Goal: Transaction & Acquisition: Purchase product/service

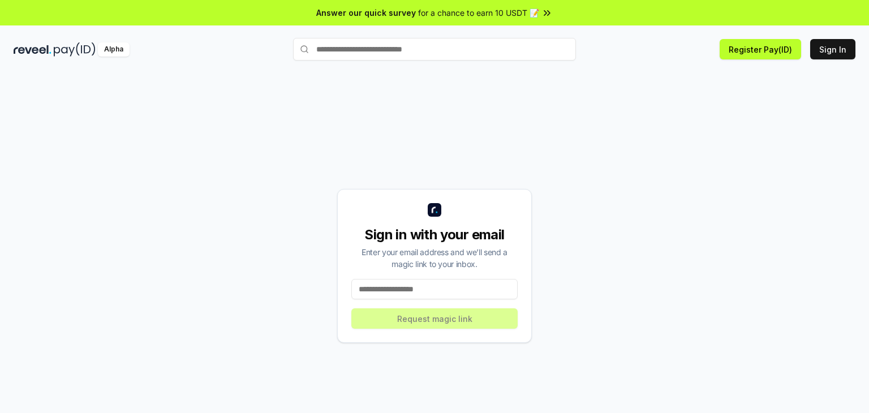
click at [423, 288] on input at bounding box center [434, 289] width 166 height 20
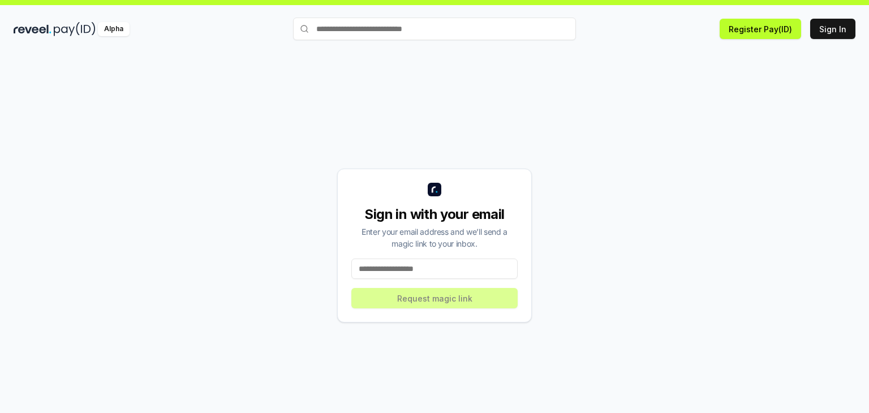
scroll to position [32, 0]
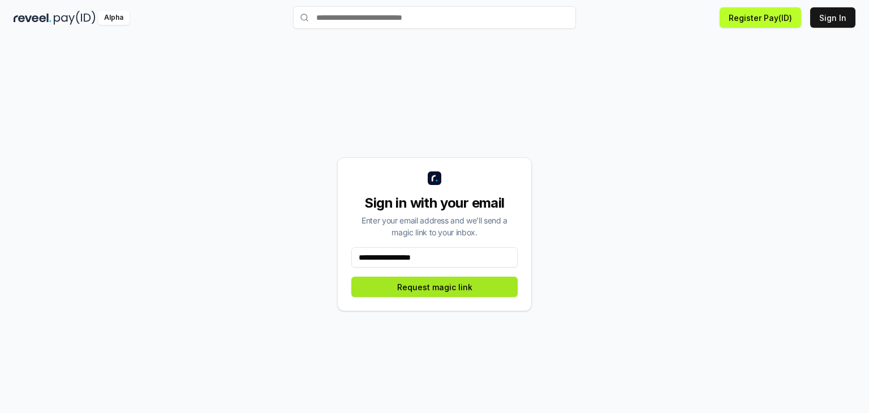
type input "**********"
click at [455, 281] on button "Request magic link" at bounding box center [434, 287] width 166 height 20
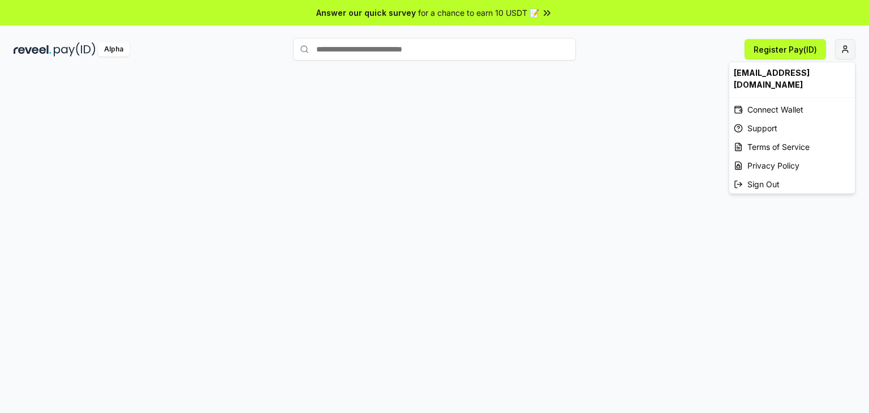
click at [845, 48] on html "Answer our quick survey for a chance to earn 10 USDT 📝 Alpha Register Pay(ID) […" at bounding box center [434, 206] width 869 height 413
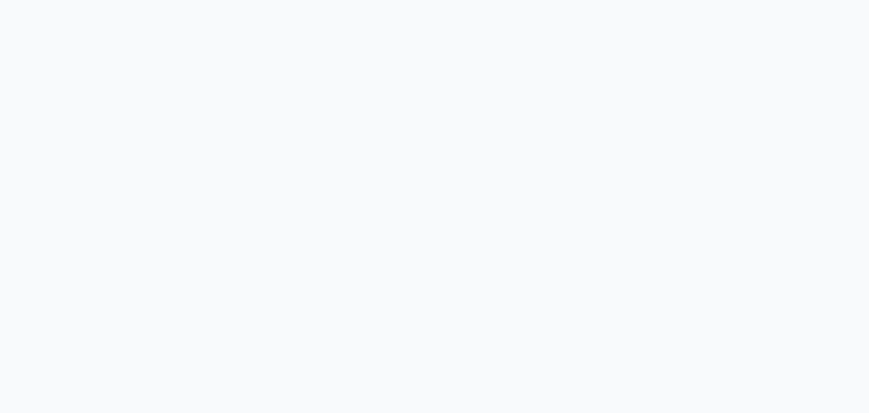
click at [67, 51] on body at bounding box center [434, 206] width 869 height 413
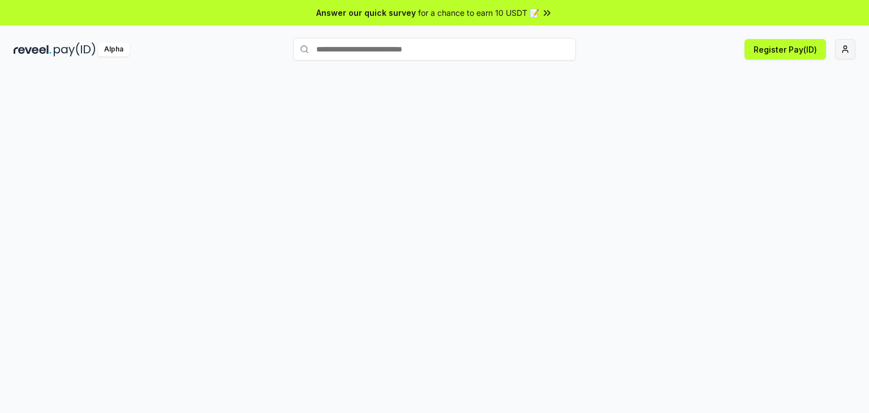
click at [843, 44] on html "Answer our quick survey for a chance to earn 10 USDT 📝 Alpha Register Pay(ID)" at bounding box center [434, 206] width 869 height 413
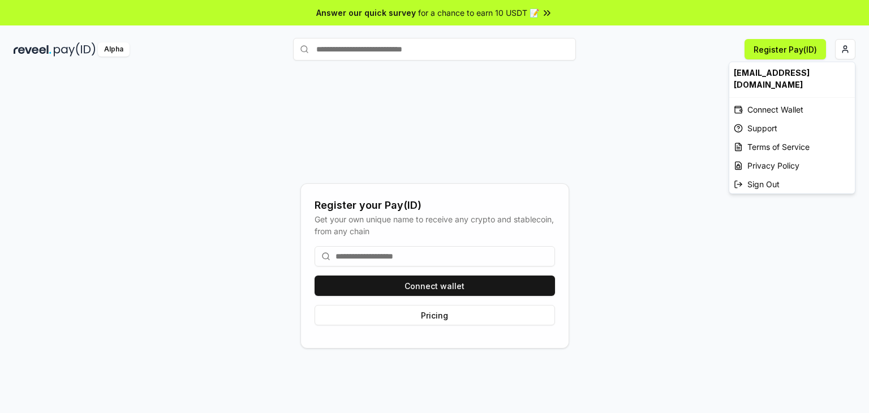
click at [790, 50] on html "Answer our quick survey for a chance to earn 10 USDT 📝 Alpha Register Pay(ID) R…" at bounding box center [434, 206] width 869 height 413
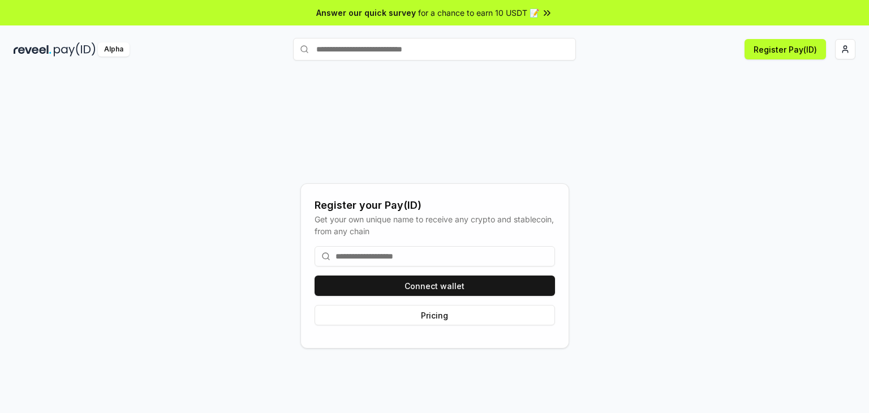
click at [362, 247] on input at bounding box center [435, 256] width 241 height 20
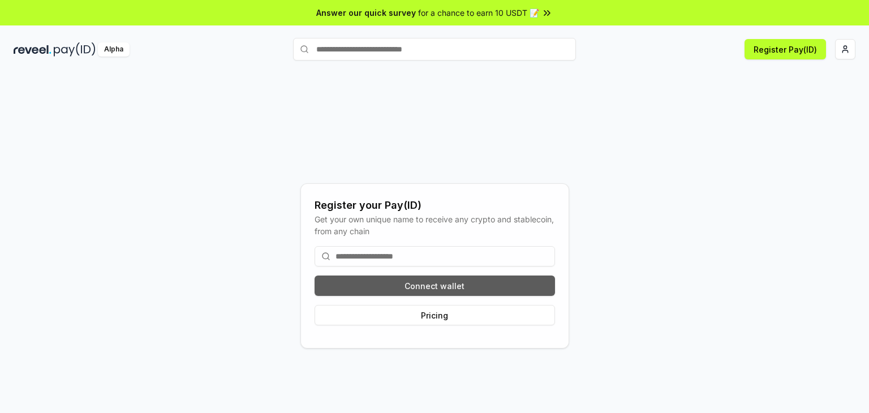
click at [424, 283] on button "Connect wallet" at bounding box center [435, 286] width 241 height 20
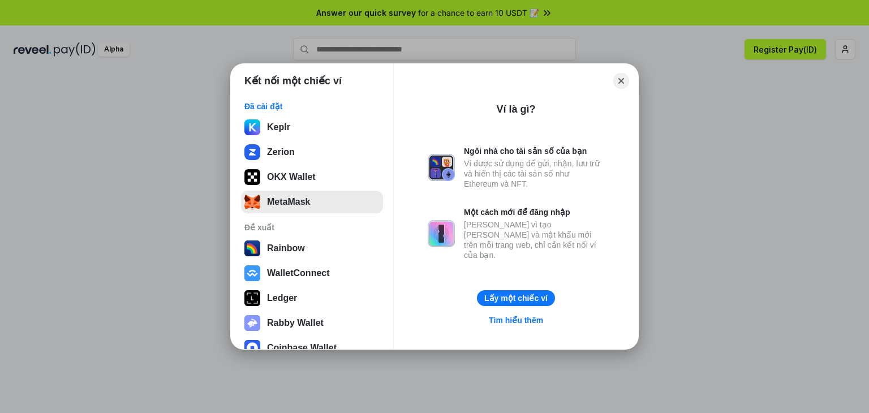
click at [301, 198] on button "MetaMask" at bounding box center [312, 202] width 142 height 23
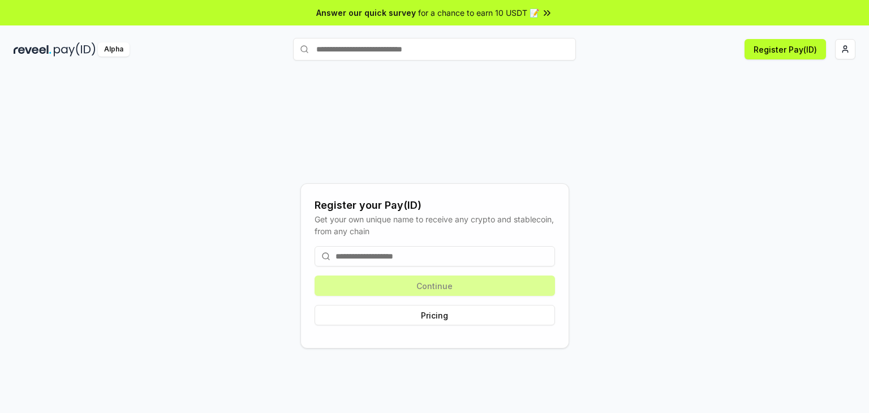
click at [409, 257] on input at bounding box center [435, 256] width 241 height 20
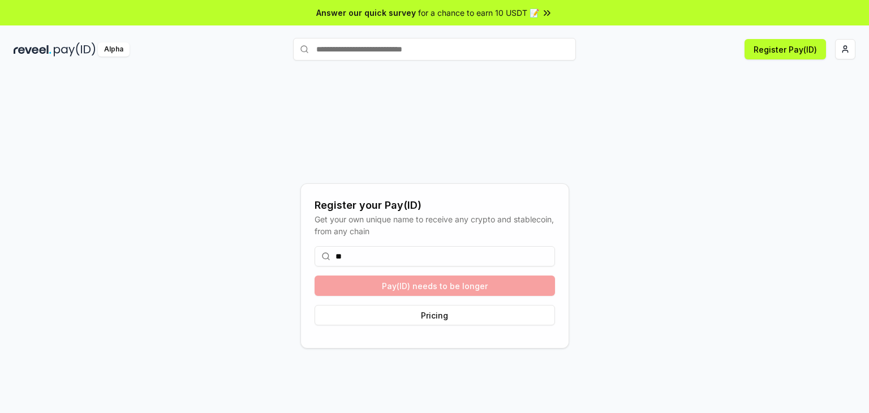
type input "*"
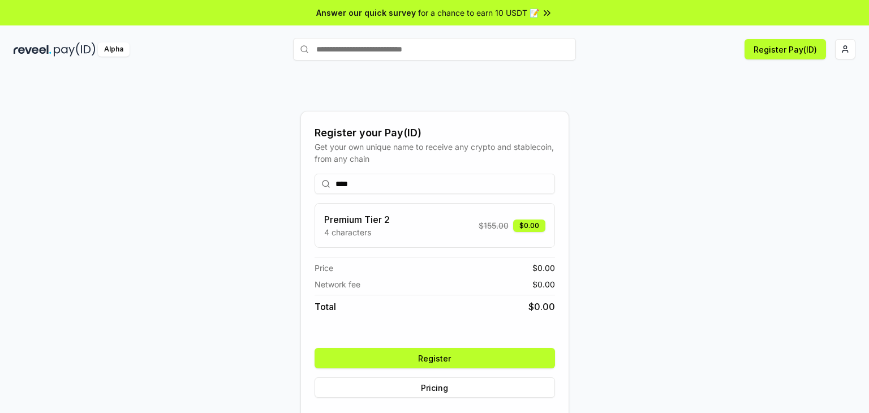
type input "****"
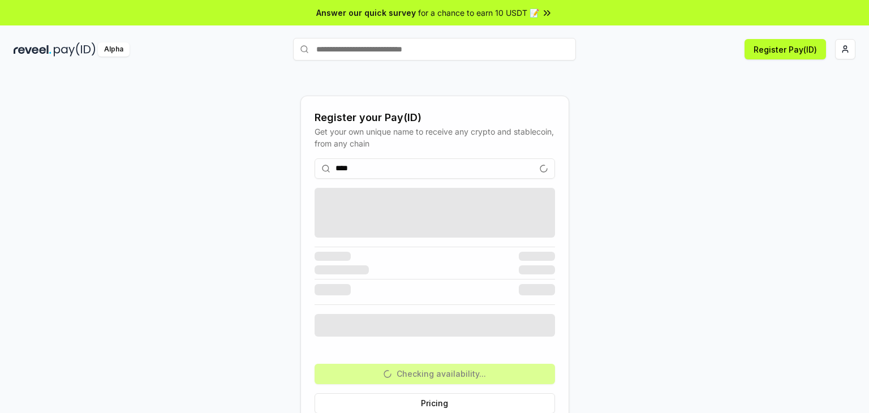
click at [457, 358] on div "**** Checking availability... Pricing" at bounding box center [435, 285] width 241 height 273
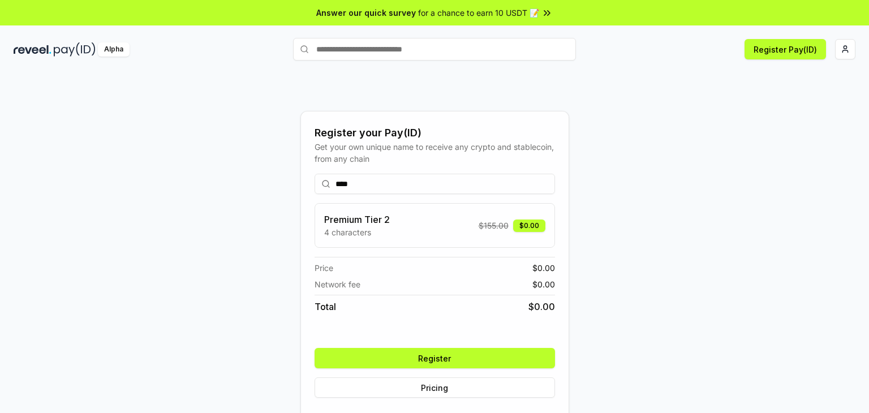
click at [457, 358] on button "Register" at bounding box center [435, 358] width 241 height 20
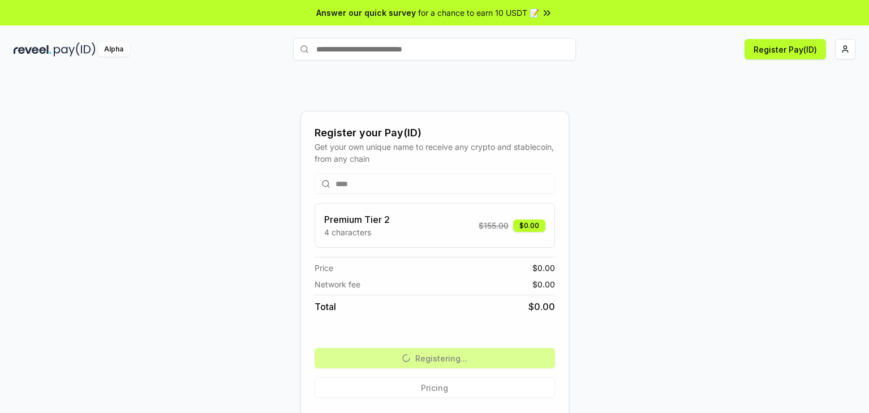
click at [414, 229] on div "Premium Tier 2 4 characters $ 155.00 $0.00" at bounding box center [434, 225] width 221 height 25
click at [432, 147] on div "Get your own unique name to receive any crypto and stablecoin, from any chain" at bounding box center [435, 153] width 241 height 24
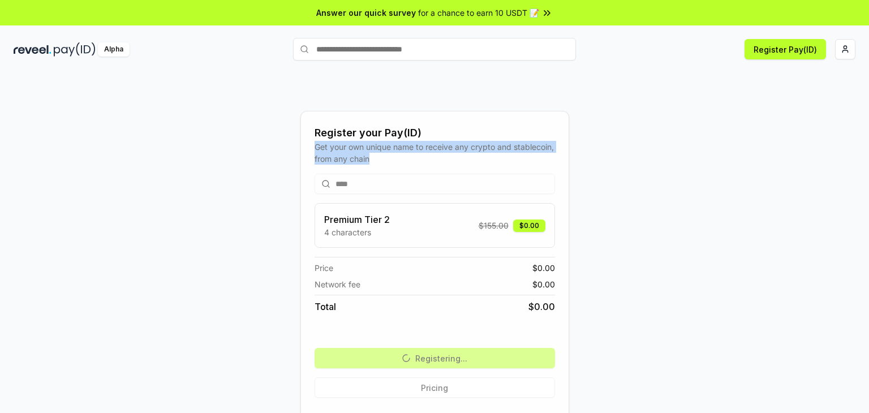
click at [432, 147] on div "Get your own unique name to receive any crypto and stablecoin, from any chain" at bounding box center [435, 153] width 241 height 24
click at [441, 151] on div "Get your own unique name to receive any crypto and stablecoin, from any chain" at bounding box center [435, 153] width 241 height 24
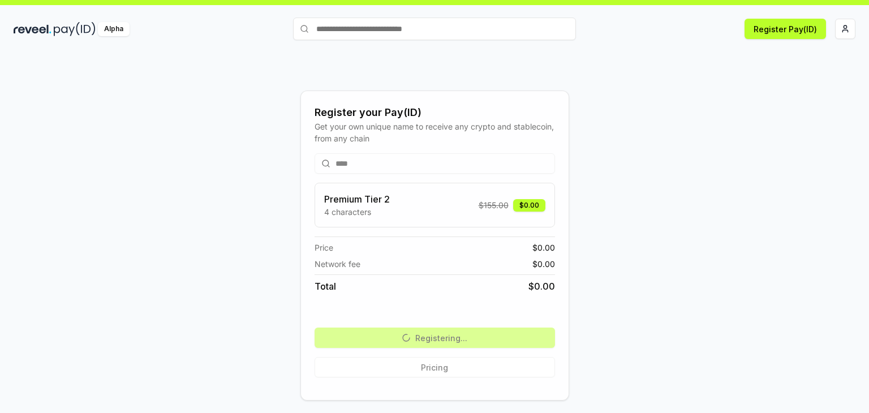
scroll to position [32, 0]
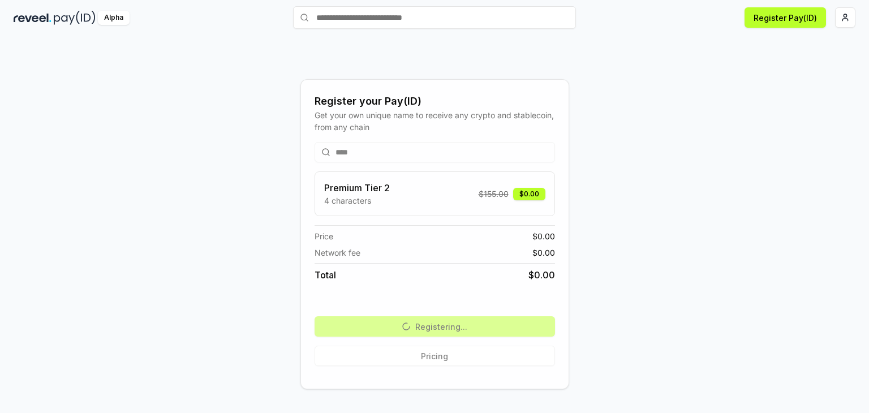
click at [821, 90] on div "Register your Pay(ID) Get your own unique name to receive any crypto and stable…" at bounding box center [435, 234] width 842 height 359
click at [453, 282] on div "Premium Tier 2 4 characters $ 155.00 $0.00 Price $ 0.00 Network fee $ 0.00 Tota…" at bounding box center [435, 239] width 241 height 136
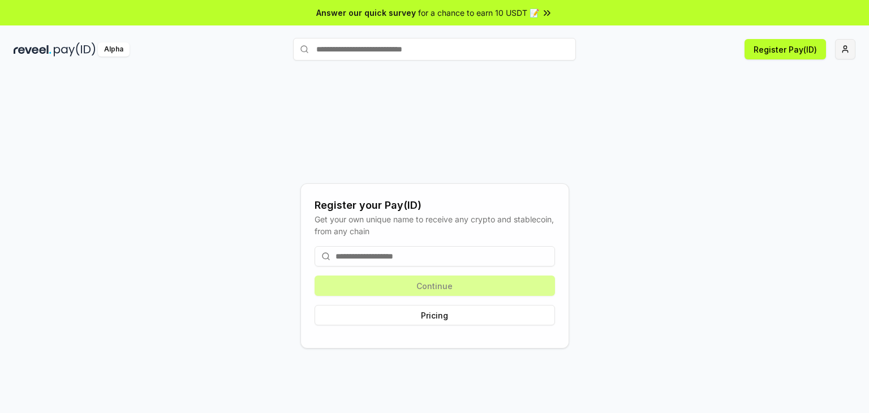
click at [844, 41] on html "Answer our quick survey for a chance to earn 10 USDT 📝 Alpha Register Pay(ID) R…" at bounding box center [434, 206] width 869 height 413
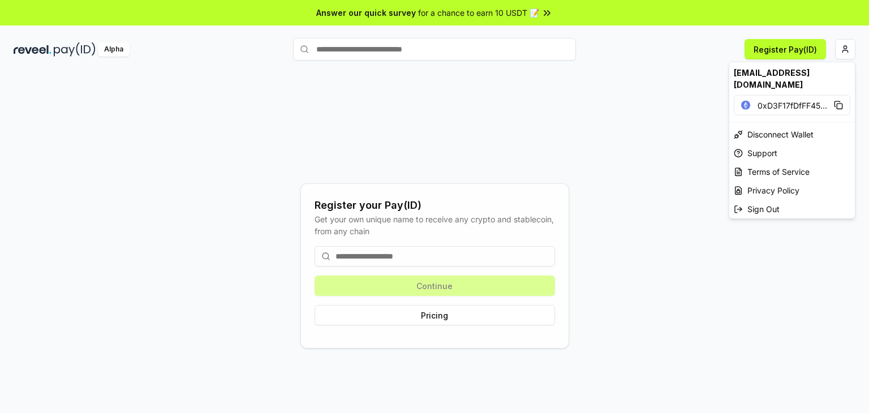
click at [468, 130] on html "Answer our quick survey for a chance to earn 10 USDT 📝 Alpha Register Pay(ID) R…" at bounding box center [434, 206] width 869 height 413
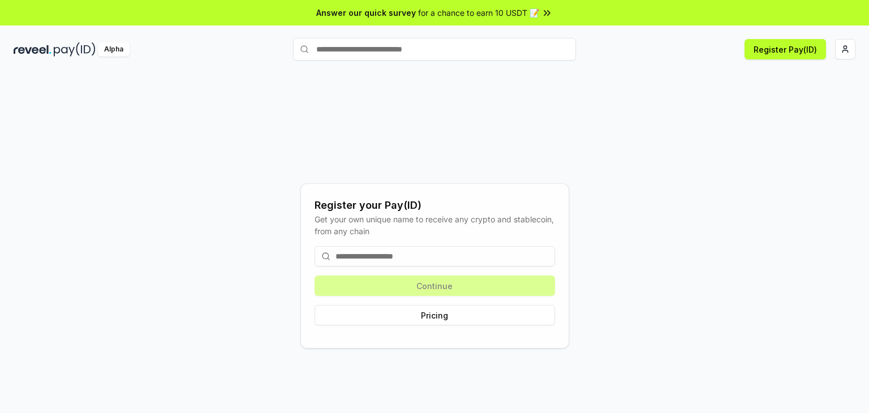
click at [388, 261] on input at bounding box center [435, 256] width 241 height 20
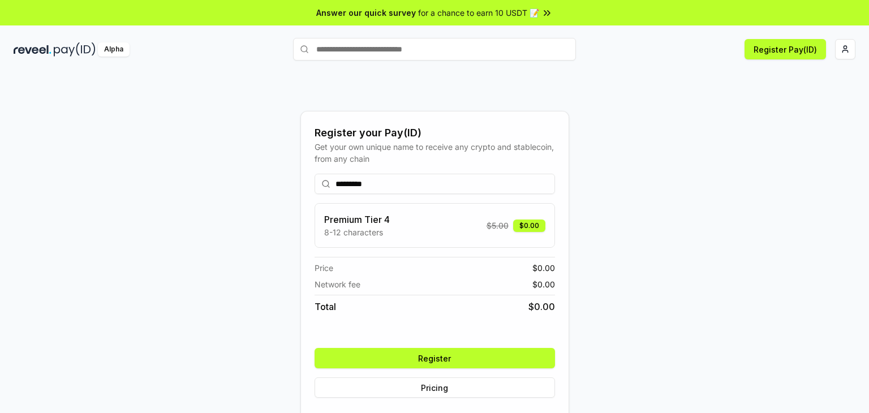
type input "*********"
click at [470, 355] on div "********* Premium Tier 4 8-12 characters $ 5.00 $0.00 Price $ 0.00 Network fee …" at bounding box center [435, 286] width 241 height 242
click at [445, 358] on button "Register" at bounding box center [435, 358] width 241 height 20
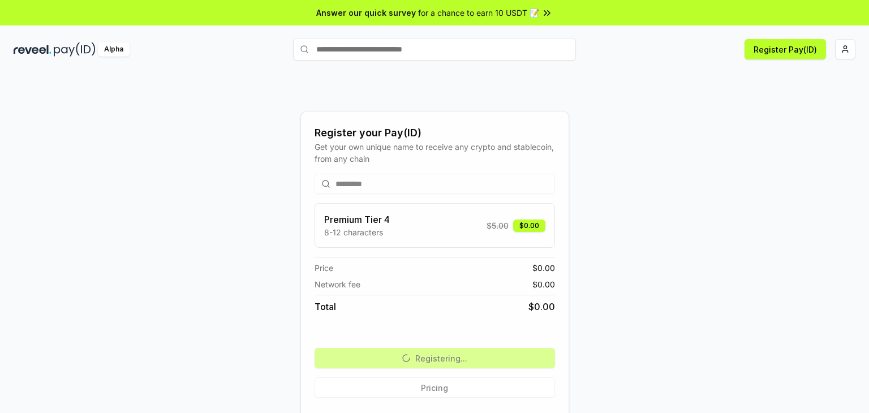
scroll to position [32, 0]
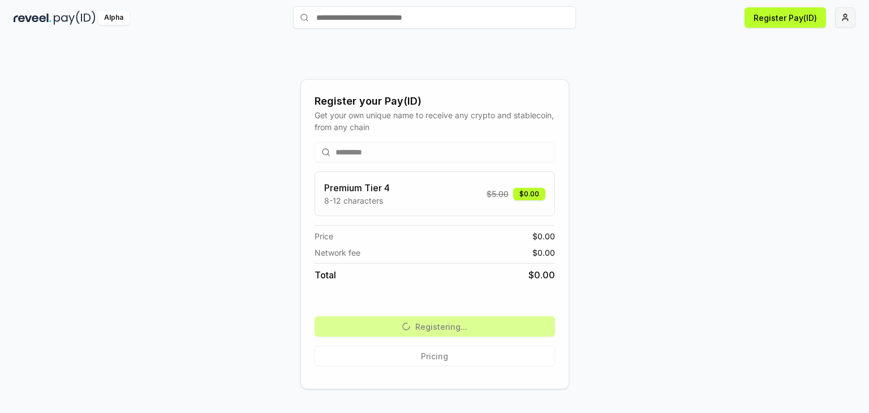
click at [850, 17] on html "Answer our quick survey for a chance to earn 10 USDT 📝 Alpha Register Pay(ID) R…" at bounding box center [434, 206] width 869 height 413
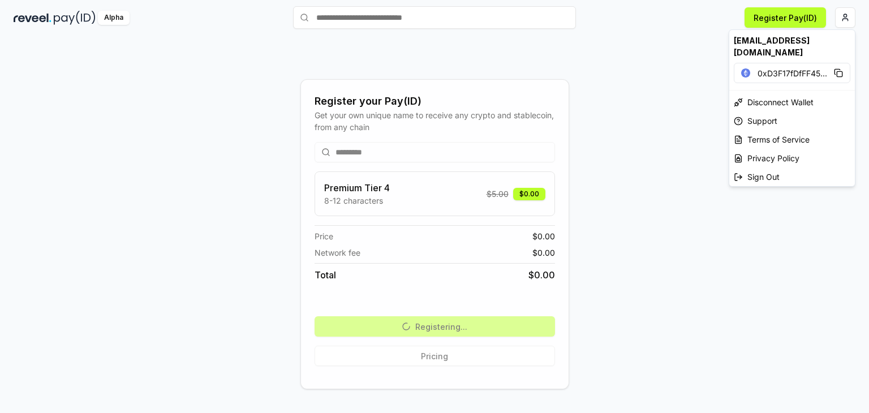
click at [650, 112] on html "Answer our quick survey for a chance to earn 10 USDT 📝 Alpha Register Pay(ID) R…" at bounding box center [434, 206] width 869 height 413
click at [846, 17] on html "Answer our quick survey for a chance to earn 10 USDT 📝 Alpha Register Pay(ID) R…" at bounding box center [434, 206] width 869 height 413
click at [600, 72] on html "Answer our quick survey for a chance to earn 10 USDT 📝 Alpha Register Pay(ID) R…" at bounding box center [434, 206] width 869 height 413
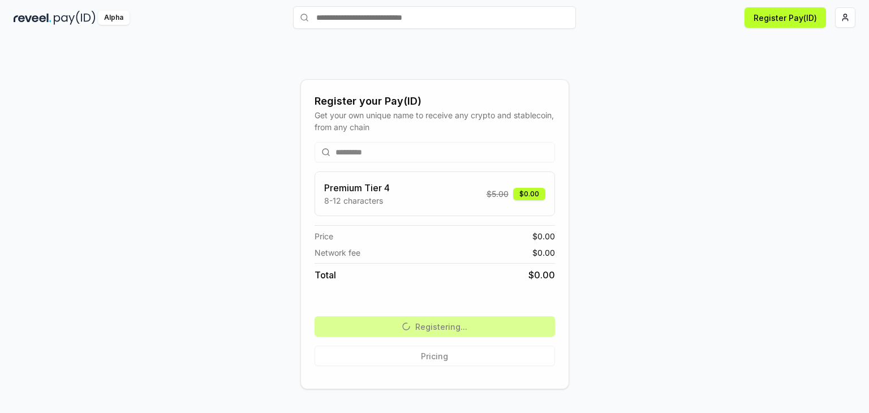
click at [436, 139] on div "********* Premium Tier 4 8-12 characters $ 5.00 $0.00 Price $ 0.00 Network fee …" at bounding box center [435, 254] width 241 height 242
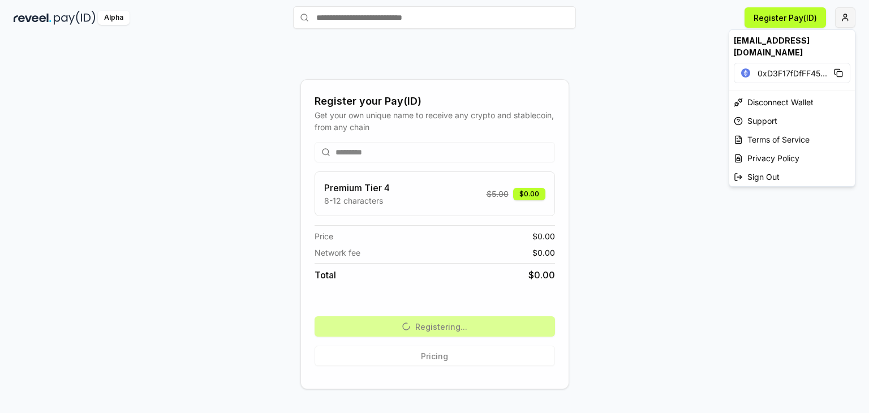
click at [838, 23] on html "Answer our quick survey for a chance to earn 10 USDT 📝 Alpha Register Pay(ID) R…" at bounding box center [434, 206] width 869 height 413
click at [662, 58] on html "Answer our quick survey for a chance to earn 10 USDT 📝 Alpha Register Pay(ID) R…" at bounding box center [434, 206] width 869 height 413
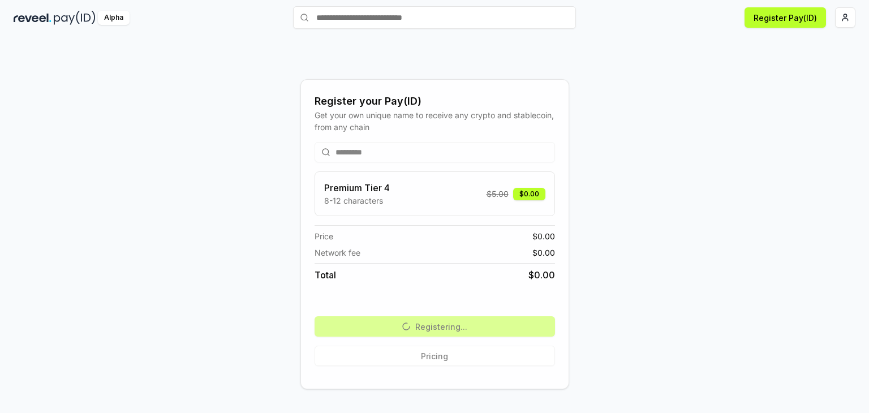
click at [421, 185] on div "Premium Tier 4 8-12 characters $ 5.00 $0.00" at bounding box center [434, 193] width 221 height 25
click at [406, 179] on div "Premium Tier 4 8-12 characters $ 5.00 $0.00" at bounding box center [435, 193] width 241 height 45
click at [417, 194] on div "Premium Tier 4 8-12 characters $ 5.00 $0.00" at bounding box center [434, 193] width 221 height 25
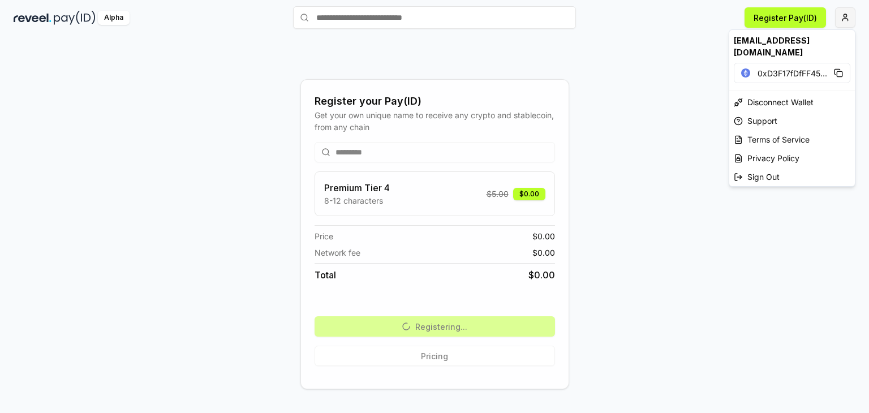
click at [844, 20] on html "Answer our quick survey for a chance to earn 10 USDT 📝 Alpha Register Pay(ID) R…" at bounding box center [434, 206] width 869 height 413
click at [172, 51] on html "Answer our quick survey for a chance to earn 10 USDT 📝 Alpha Register Pay(ID) R…" at bounding box center [434, 206] width 869 height 413
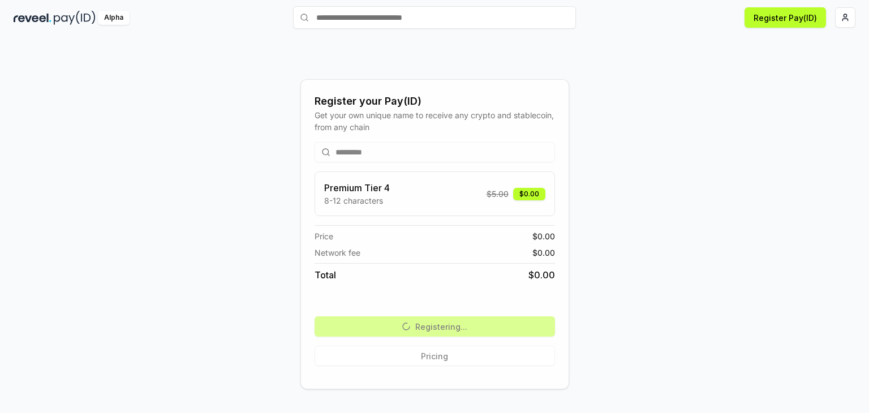
click at [111, 19] on div "Alpha" at bounding box center [114, 18] width 32 height 14
click at [412, 25] on input "text" at bounding box center [434, 17] width 283 height 23
type input "**********"
click at [387, 18] on input "**********" at bounding box center [434, 17] width 283 height 23
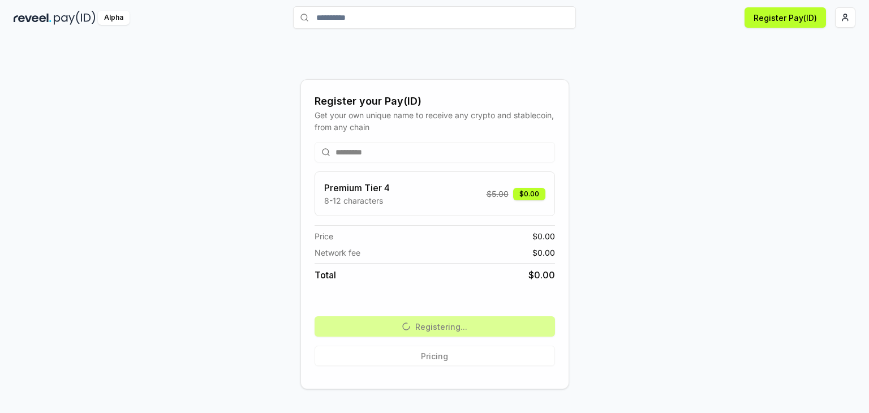
click at [387, 18] on input "**********" at bounding box center [434, 17] width 283 height 23
click at [396, 14] on input "**********" at bounding box center [434, 17] width 283 height 23
click at [373, 15] on input "**********" at bounding box center [434, 17] width 283 height 23
drag, startPoint x: 373, startPoint y: 15, endPoint x: 303, endPoint y: 26, distance: 71.0
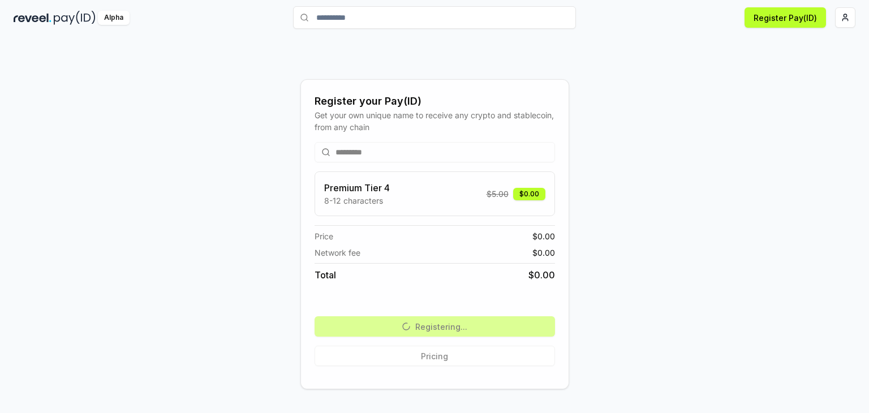
click at [303, 26] on input "**********" at bounding box center [434, 17] width 283 height 23
click at [374, 25] on input "text" at bounding box center [434, 17] width 283 height 23
click at [440, 330] on div "********* Premium Tier 4 8-12 characters $ 5.00 $0.00 Price $ 0.00 Network fee …" at bounding box center [435, 254] width 241 height 242
click at [851, 16] on html "Answer our quick survey for a chance to earn 10 USDT 📝 Alpha Register Pay(ID) R…" at bounding box center [434, 206] width 869 height 413
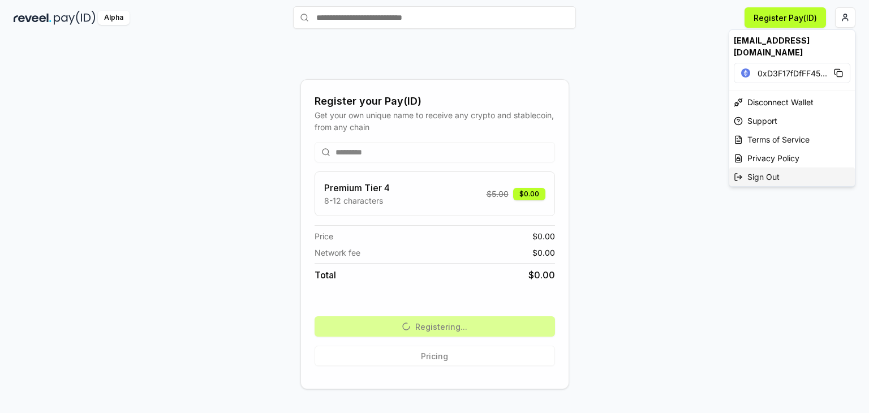
click at [770, 171] on div "Sign Out" at bounding box center [793, 177] width 126 height 19
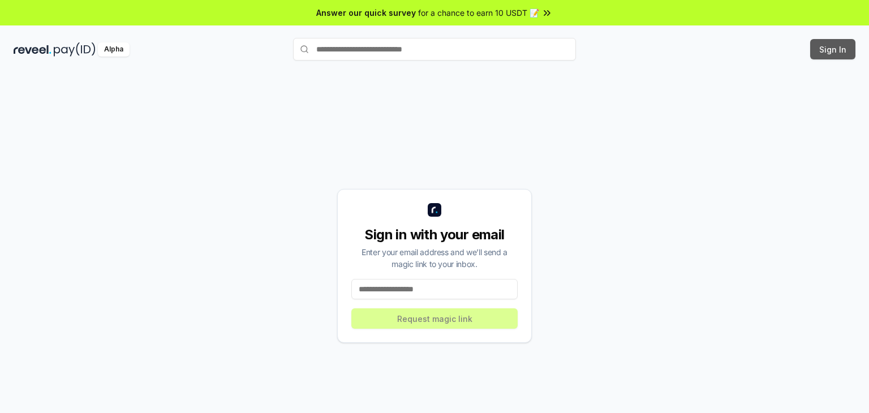
click at [831, 56] on button "Sign In" at bounding box center [833, 49] width 45 height 20
click at [401, 281] on input at bounding box center [434, 289] width 166 height 20
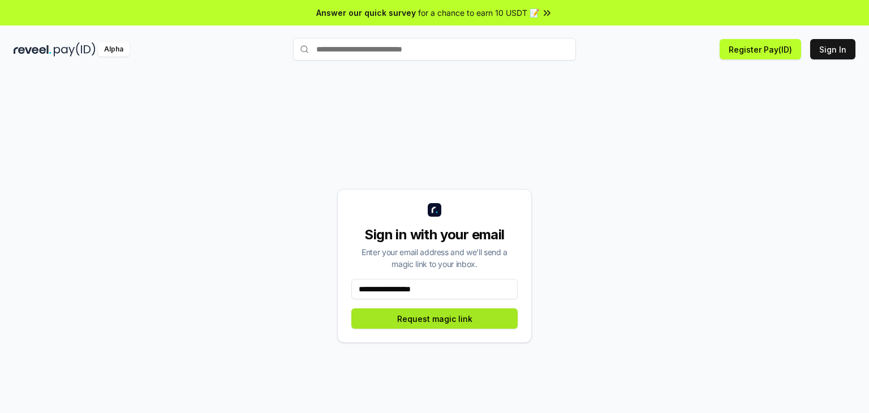
type input "**********"
click at [439, 325] on button "Request magic link" at bounding box center [434, 318] width 166 height 20
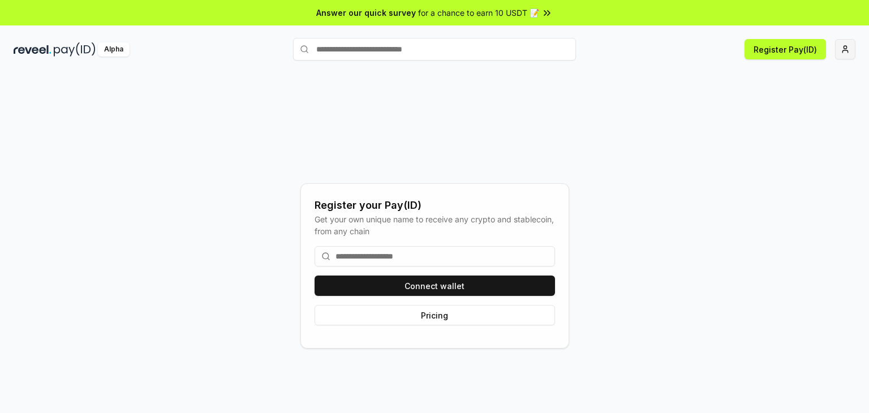
click at [846, 48] on html "Answer our quick survey for a chance to earn 10 USDT 📝 Alpha Register Pay(ID) R…" at bounding box center [434, 206] width 869 height 413
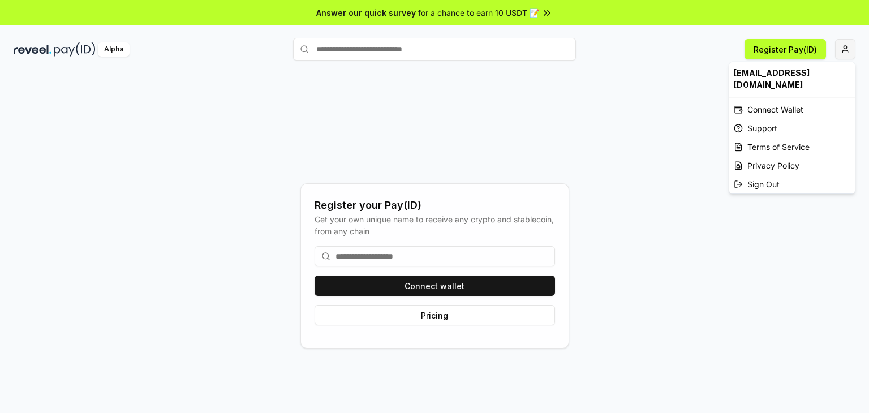
click at [846, 48] on html "Answer our quick survey for a chance to earn 10 USDT 📝 Alpha Register Pay(ID) R…" at bounding box center [434, 206] width 869 height 413
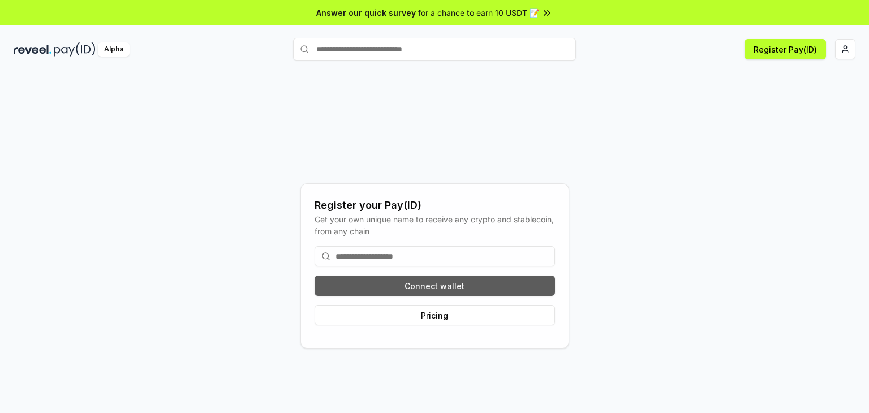
click at [470, 281] on button "Connect wallet" at bounding box center [435, 286] width 241 height 20
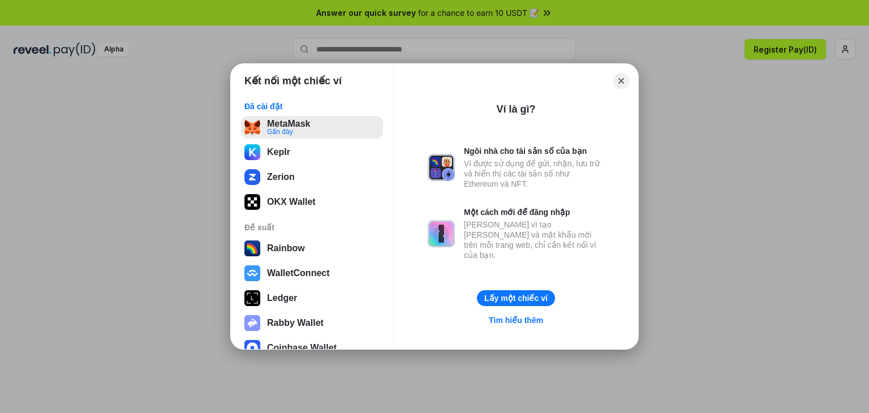
click at [279, 135] on button "MetaMask Gần đây" at bounding box center [312, 127] width 142 height 23
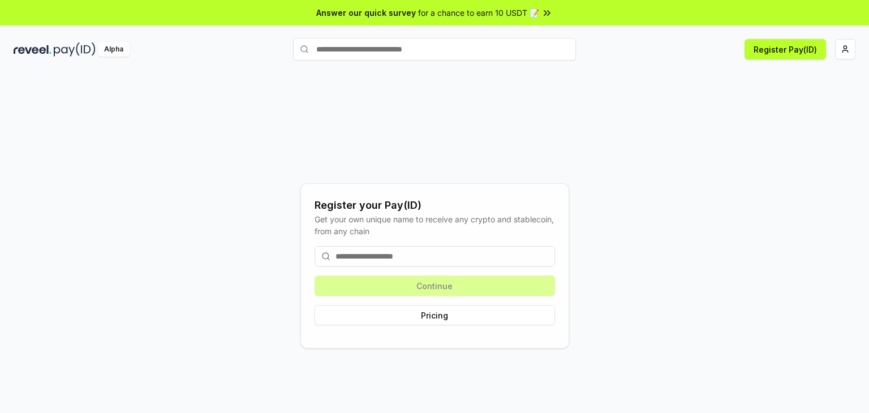
drag, startPoint x: 435, startPoint y: 118, endPoint x: 427, endPoint y: 83, distance: 36.5
click at [435, 118] on div "Register your Pay(ID) Get your own unique name to receive any crypto and stable…" at bounding box center [435, 266] width 842 height 359
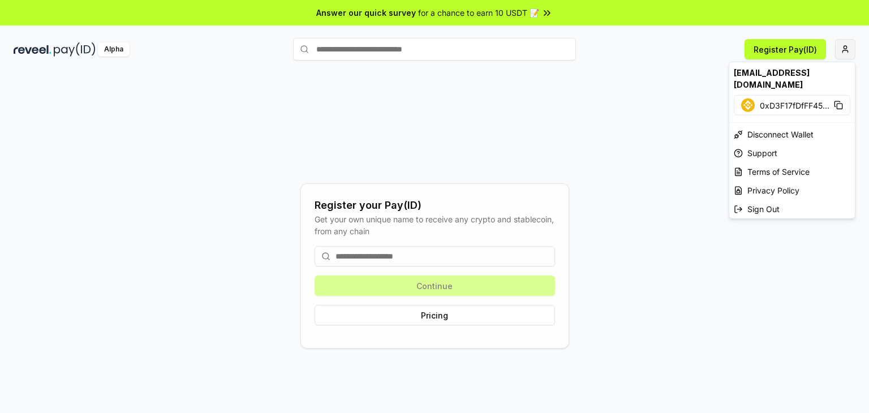
click at [843, 53] on html "Answer our quick survey for a chance to earn 10 USDT 📝 Alpha Register Pay(ID) R…" at bounding box center [434, 206] width 869 height 413
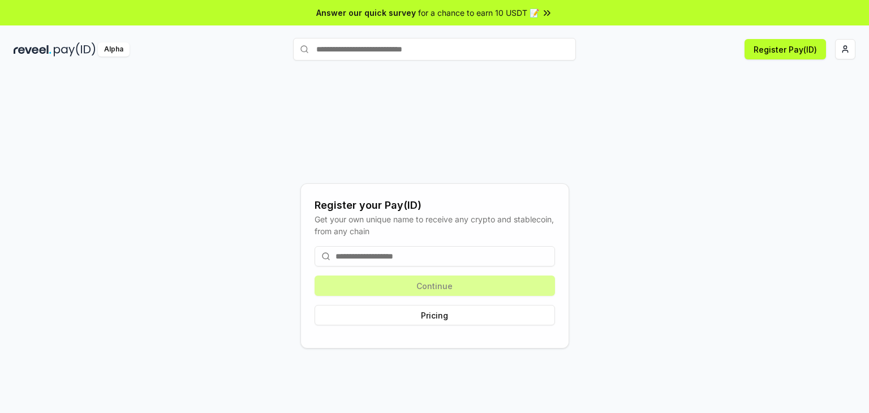
click at [354, 255] on input at bounding box center [435, 256] width 241 height 20
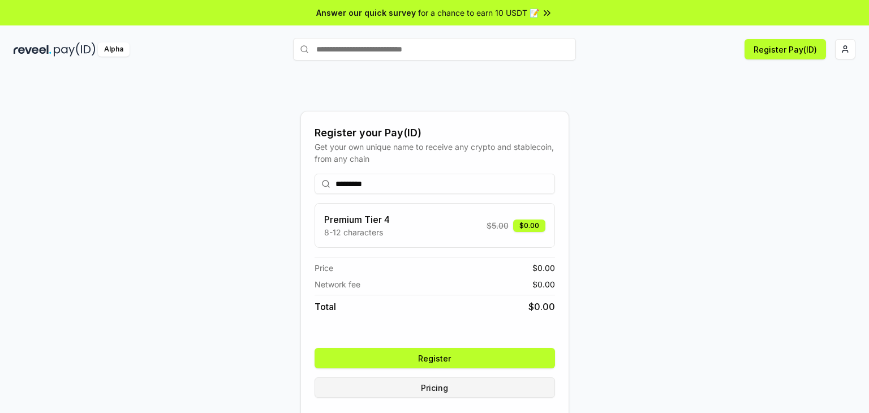
type input "*********"
click at [454, 383] on div "********* Premium Tier 4 8-12 characters $ 5.00 $0.00 Price $ 0.00 Network fee …" at bounding box center [435, 286] width 241 height 242
click at [447, 385] on button "Pricing" at bounding box center [435, 388] width 241 height 20
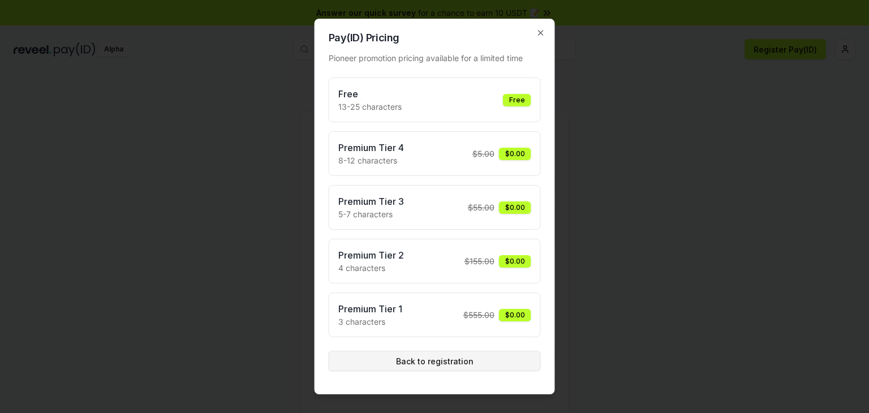
click at [451, 357] on button "Back to registration" at bounding box center [435, 361] width 212 height 20
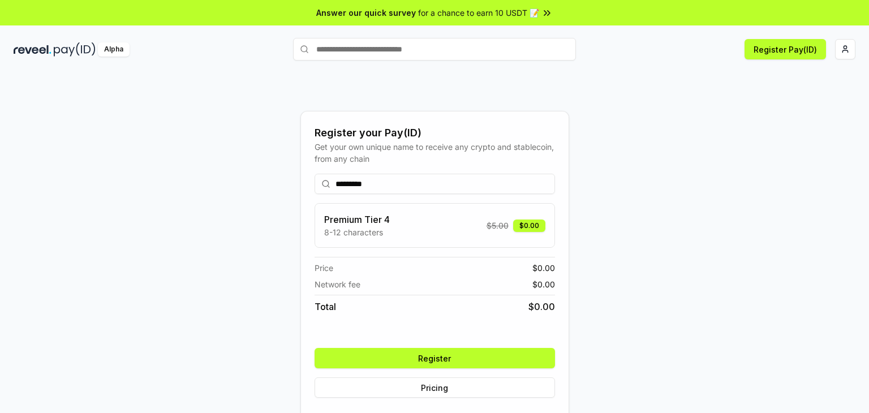
click at [457, 352] on button "Register" at bounding box center [435, 358] width 241 height 20
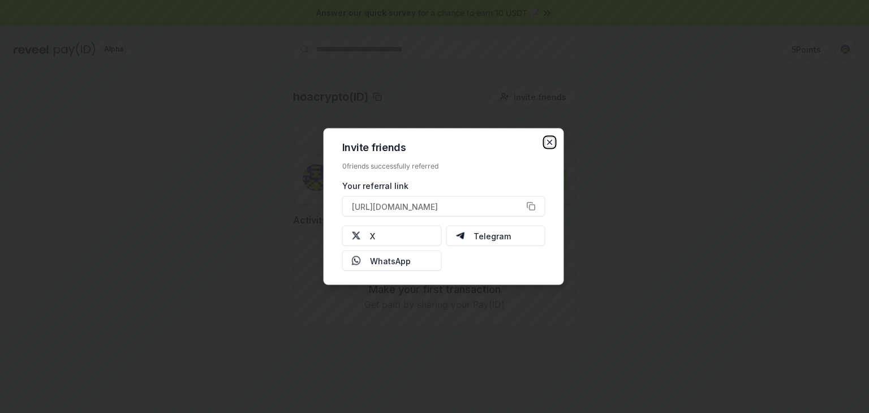
click at [549, 144] on icon "button" at bounding box center [550, 142] width 9 height 9
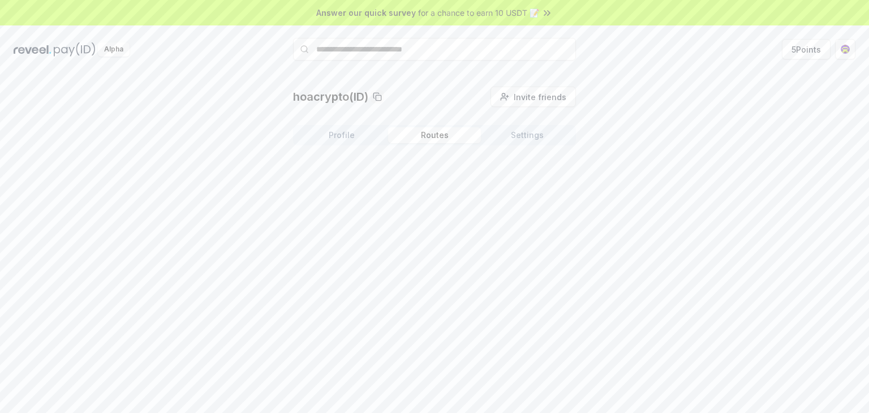
click at [441, 135] on button "Routes" at bounding box center [434, 135] width 93 height 16
click at [507, 140] on button "Settings" at bounding box center [527, 135] width 93 height 16
click at [436, 142] on button "Routes" at bounding box center [434, 135] width 93 height 16
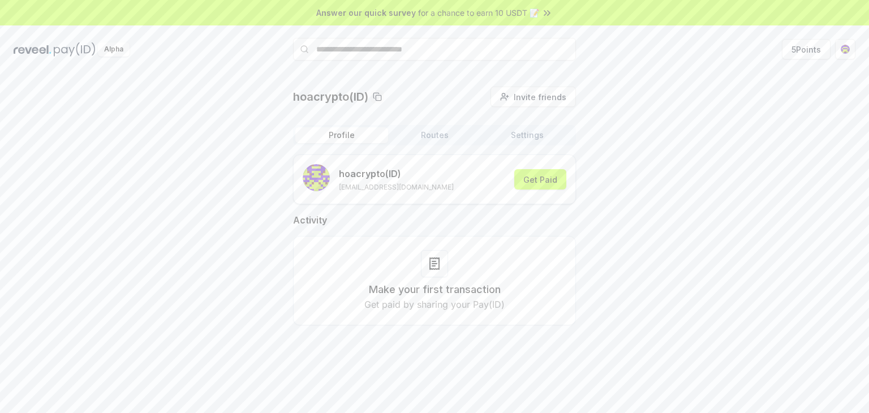
click at [353, 141] on button "Profile" at bounding box center [341, 135] width 93 height 16
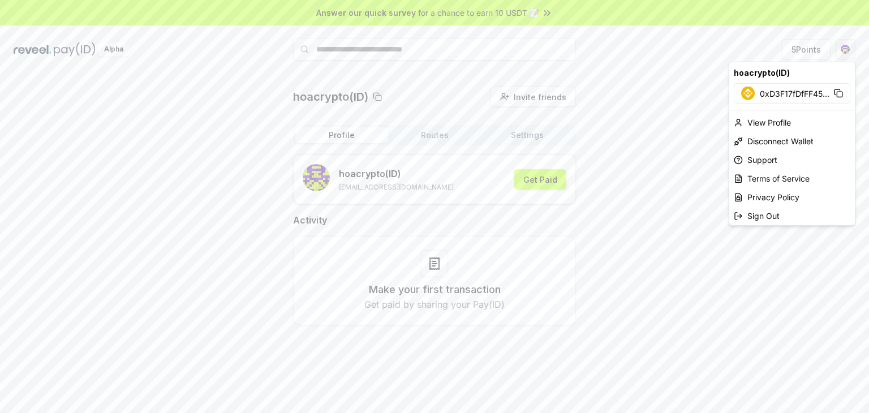
click at [846, 54] on html "Answer our quick survey for a chance to earn 10 USDT 📝 Alpha 5 Points hoacrypto…" at bounding box center [434, 206] width 869 height 413
click at [776, 118] on div "View Profile" at bounding box center [793, 122] width 126 height 19
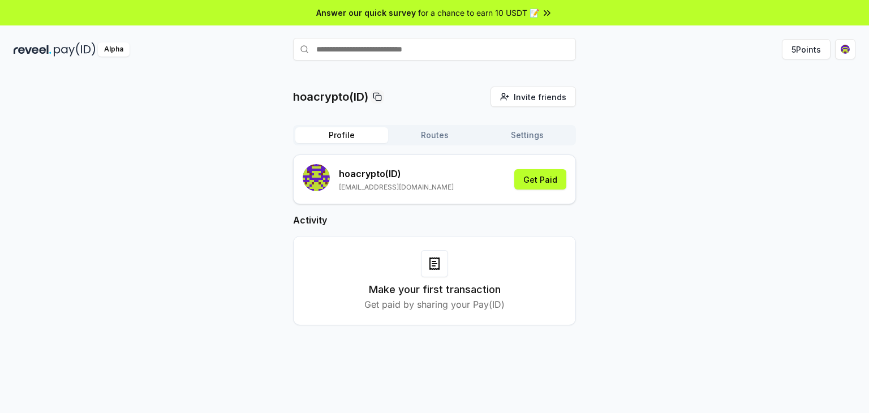
click at [514, 139] on button "Settings" at bounding box center [527, 135] width 93 height 16
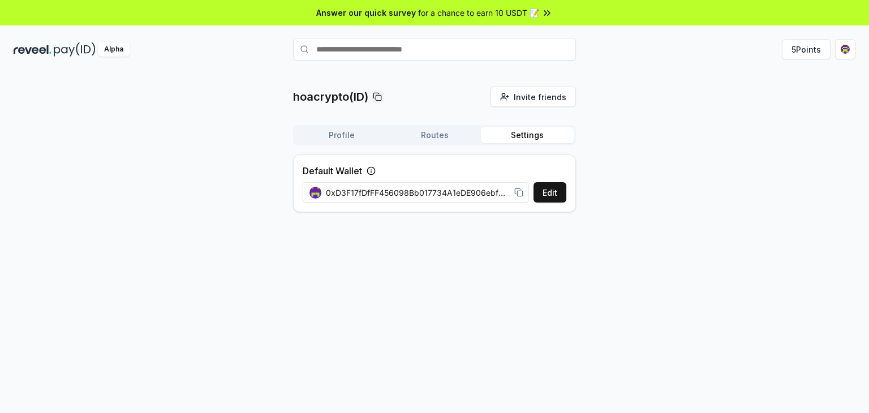
click at [442, 139] on button "Routes" at bounding box center [434, 135] width 93 height 16
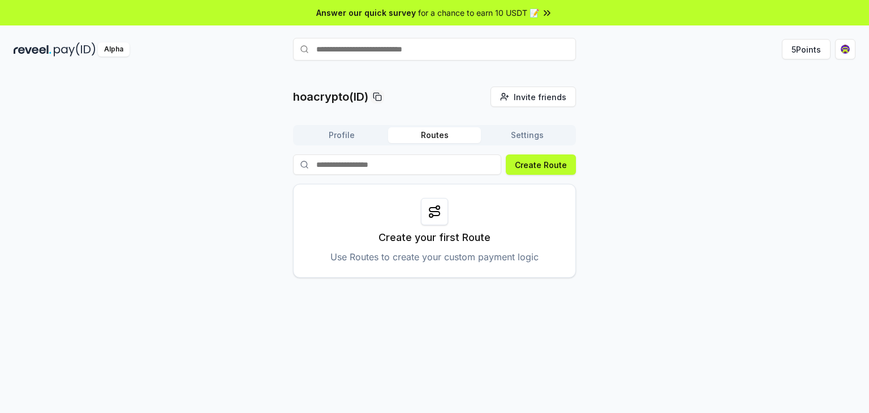
click at [367, 140] on button "Profile" at bounding box center [341, 135] width 93 height 16
click at [434, 134] on button "Routes" at bounding box center [434, 135] width 93 height 16
click at [438, 209] on circle at bounding box center [437, 207] width 3 height 3
click at [338, 135] on button "Profile" at bounding box center [341, 135] width 93 height 16
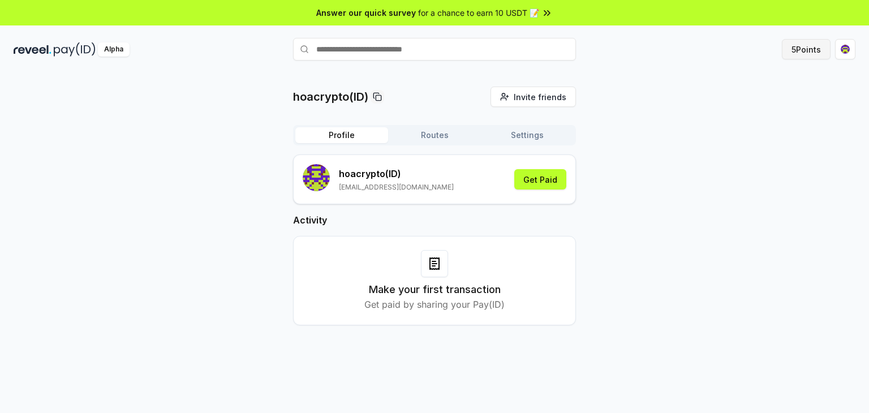
click at [817, 48] on button "5 Points" at bounding box center [806, 49] width 49 height 20
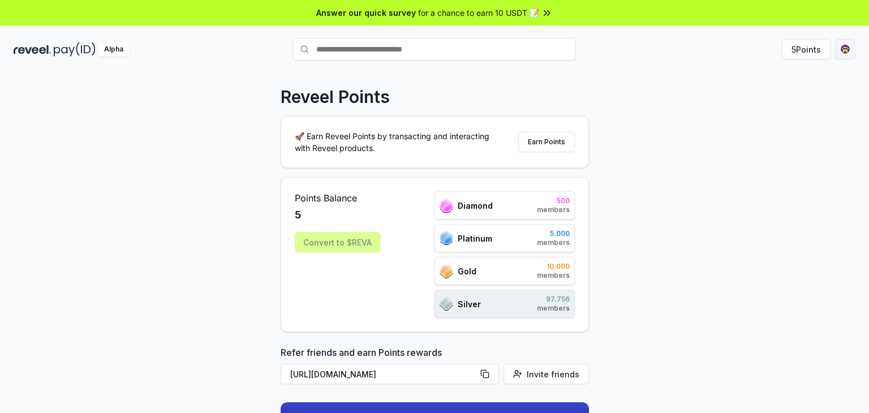
click at [844, 56] on html "Answer our quick survey for a chance to earn 10 USDT 📝 Alpha 5 Points Reveel Po…" at bounding box center [434, 206] width 869 height 413
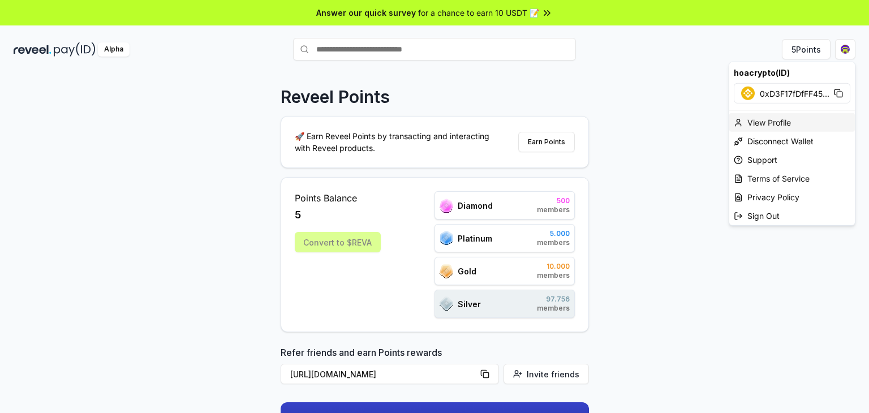
click at [763, 125] on div "View Profile" at bounding box center [793, 122] width 126 height 19
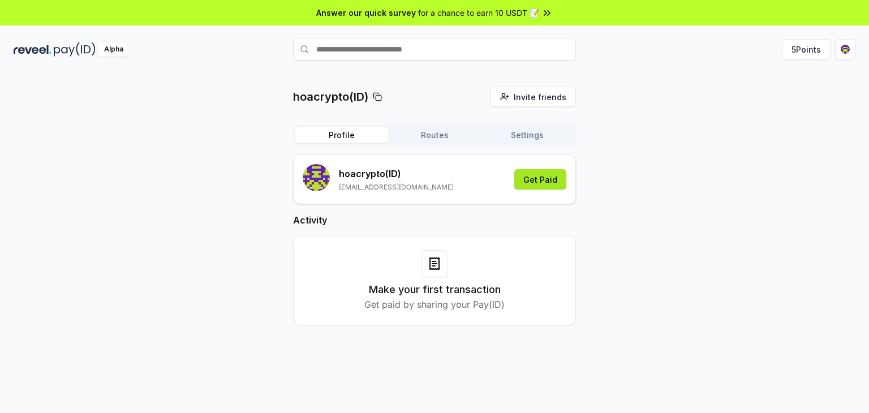
click at [534, 177] on button "Get Paid" at bounding box center [540, 179] width 52 height 20
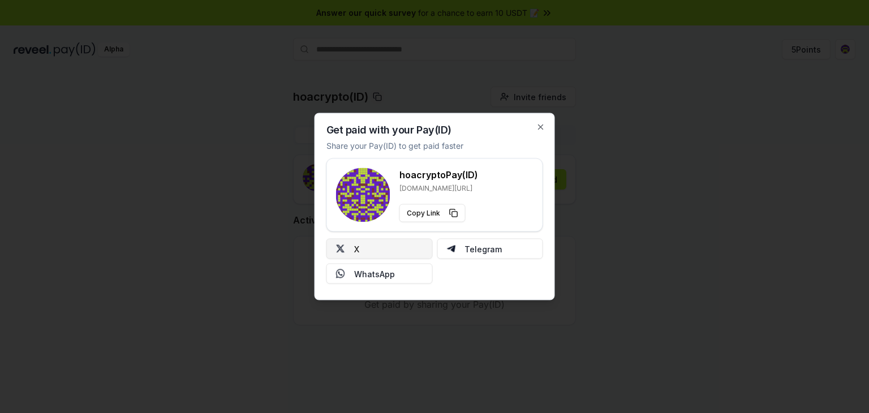
click at [367, 243] on button "X" at bounding box center [380, 249] width 106 height 20
click at [380, 248] on button "X" at bounding box center [380, 249] width 106 height 20
click at [543, 130] on icon "button" at bounding box center [541, 127] width 9 height 9
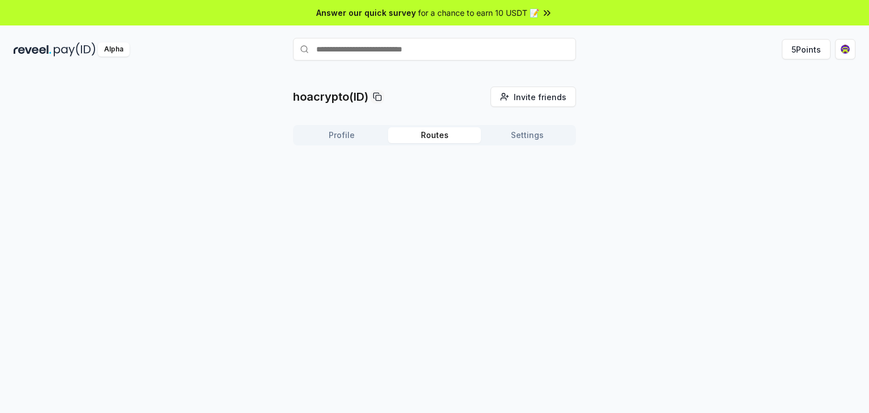
click at [434, 136] on button "Routes" at bounding box center [434, 135] width 93 height 16
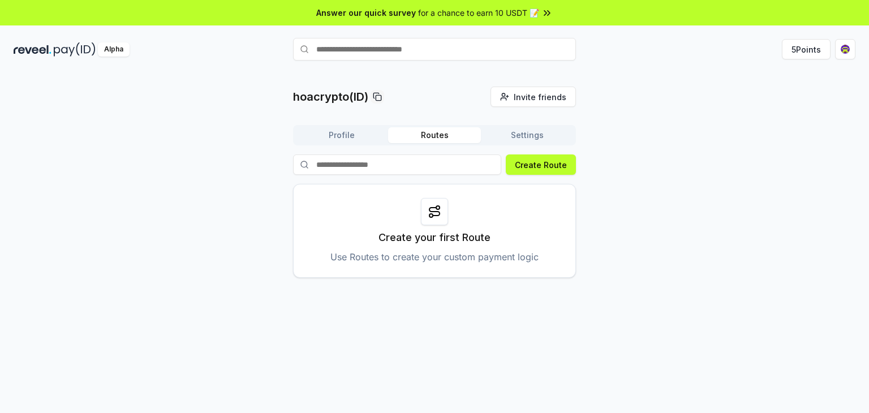
click at [346, 136] on button "Profile" at bounding box center [341, 135] width 93 height 16
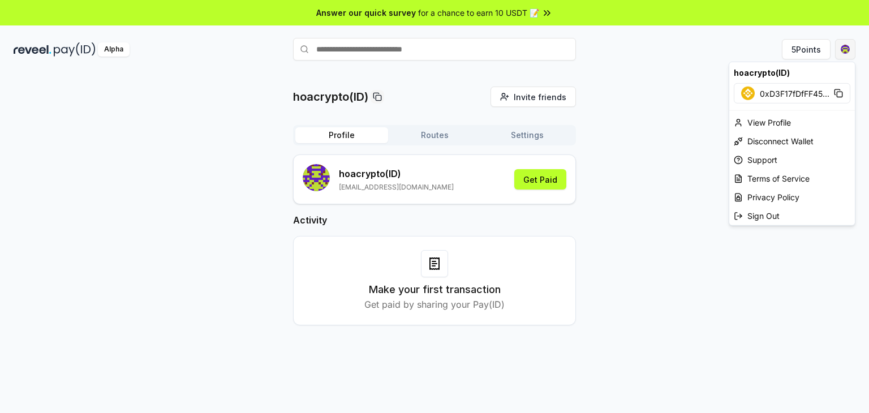
click at [839, 50] on html "Answer our quick survey for a chance to earn 10 USDT 📝 Alpha 5 Points hoacrypto…" at bounding box center [434, 206] width 869 height 413
click at [809, 93] on span "0xD3F17fDfFF45 ..." at bounding box center [795, 93] width 70 height 12
click at [612, 134] on html "Answer our quick survey for a chance to earn 10 USDT 📝 Alpha 5 Points hoacrypto…" at bounding box center [434, 206] width 869 height 413
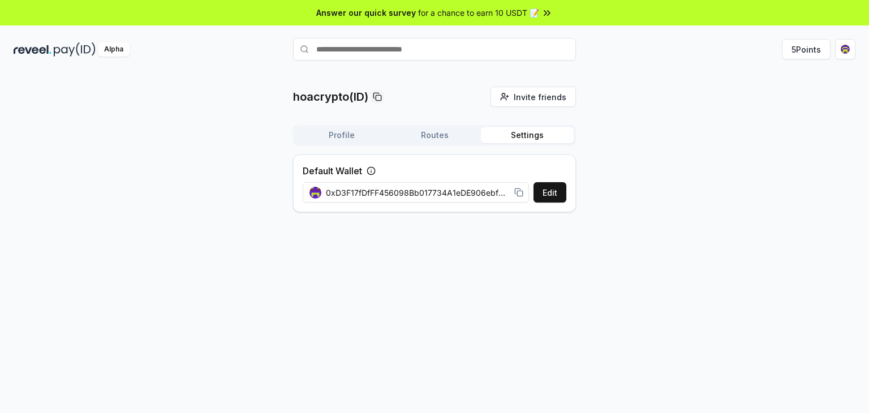
click at [539, 134] on button "Settings" at bounding box center [527, 135] width 93 height 16
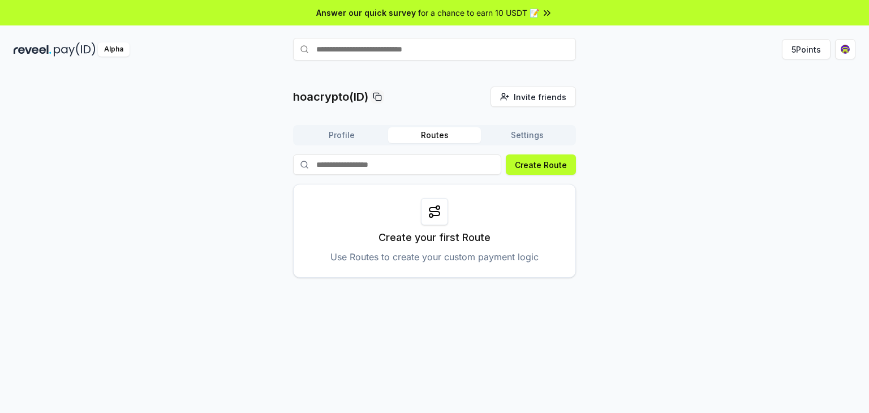
click at [444, 142] on button "Routes" at bounding box center [434, 135] width 93 height 16
click at [354, 145] on div "Profile Routes Settings Create Route Create your first Route Use Routes to crea…" at bounding box center [434, 201] width 283 height 153
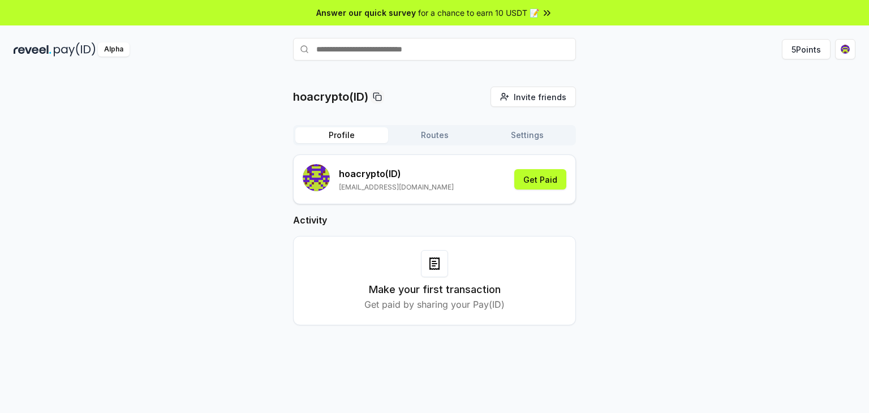
click at [350, 136] on button "Profile" at bounding box center [341, 135] width 93 height 16
click at [441, 138] on button "Routes" at bounding box center [434, 135] width 93 height 16
click at [364, 134] on button "Profile" at bounding box center [341, 135] width 93 height 16
click at [521, 137] on button "Settings" at bounding box center [527, 135] width 93 height 16
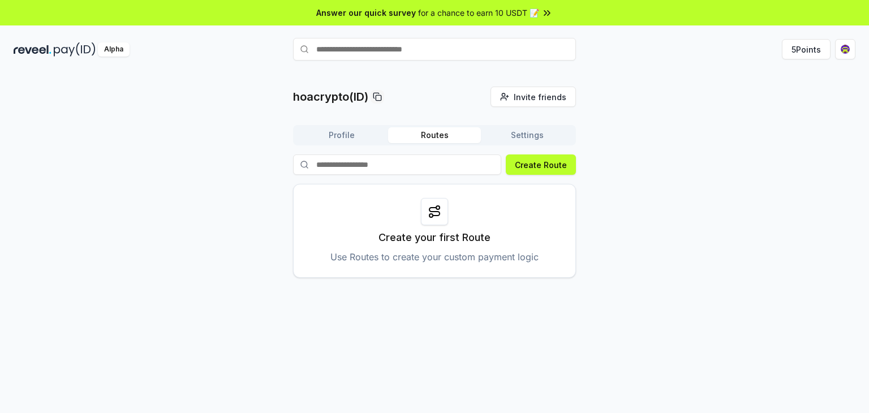
click at [442, 141] on button "Routes" at bounding box center [434, 135] width 93 height 16
click at [355, 134] on button "Profile" at bounding box center [341, 135] width 93 height 16
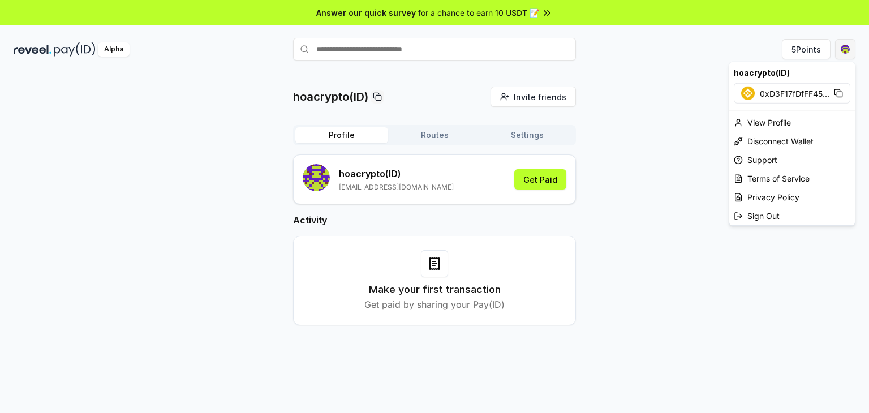
click at [840, 51] on html "Answer our quick survey for a chance to earn 10 USDT 📝 Alpha 5 Points hoacrypto…" at bounding box center [434, 206] width 869 height 413
click at [663, 130] on html "Answer our quick survey for a chance to earn 10 USDT 📝 Alpha 5 Points hoacrypto…" at bounding box center [434, 206] width 869 height 413
click at [849, 53] on html "Answer our quick survey for a chance to earn 10 USDT 📝 Alpha 5 Points hoacrypto…" at bounding box center [434, 206] width 869 height 413
click at [773, 125] on div "View Profile" at bounding box center [793, 122] width 126 height 19
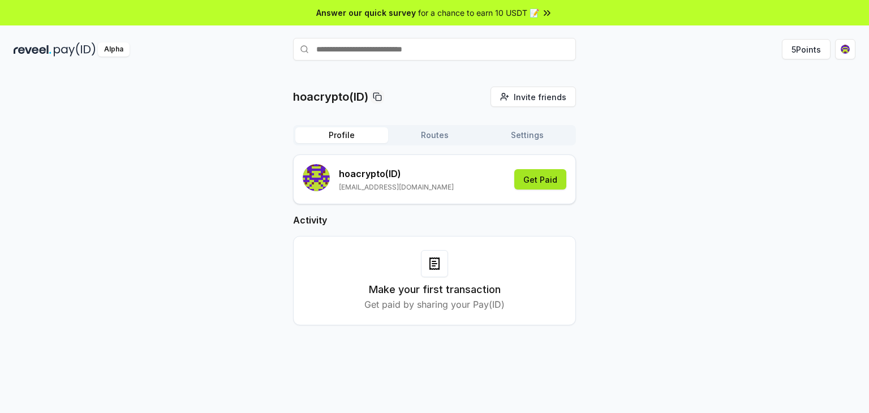
click at [546, 182] on button "Get Paid" at bounding box center [540, 179] width 52 height 20
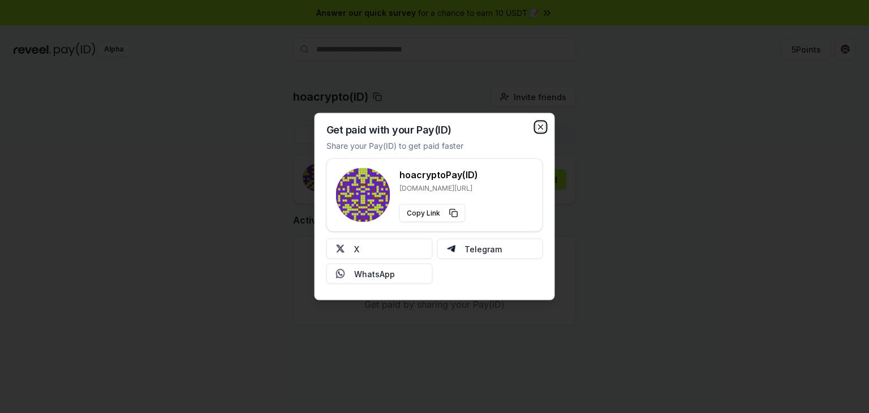
click at [538, 130] on icon "button" at bounding box center [541, 127] width 9 height 9
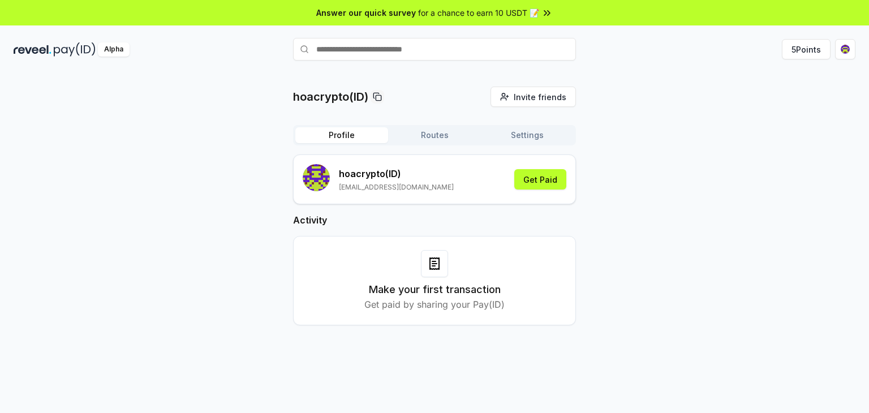
click at [443, 135] on button "Routes" at bounding box center [434, 135] width 93 height 16
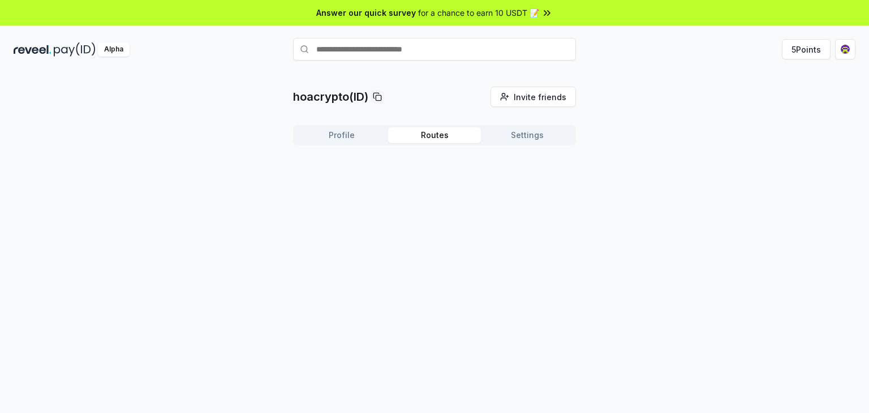
click at [515, 140] on button "Settings" at bounding box center [527, 135] width 93 height 16
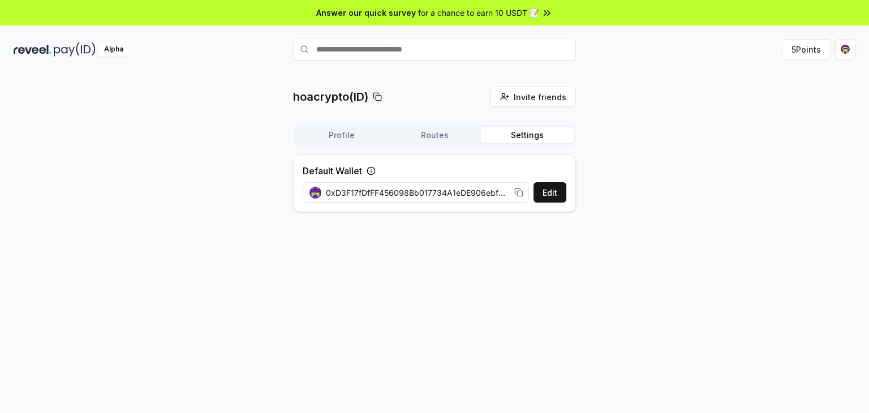
click at [453, 131] on button "Routes" at bounding box center [434, 135] width 93 height 16
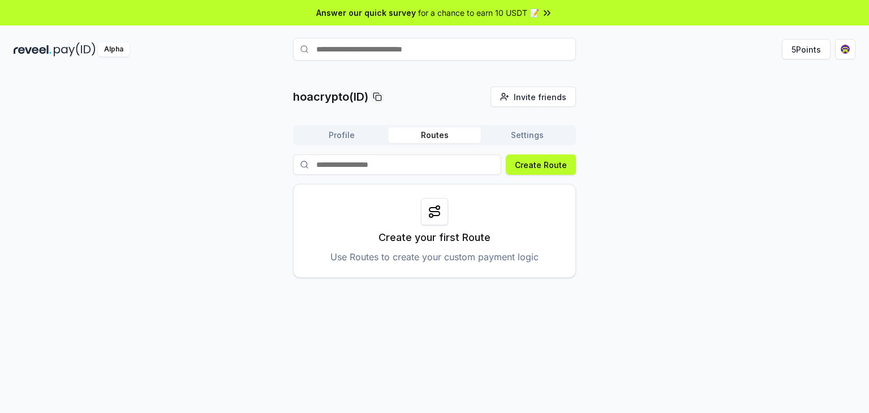
click at [353, 139] on button "Profile" at bounding box center [341, 135] width 93 height 16
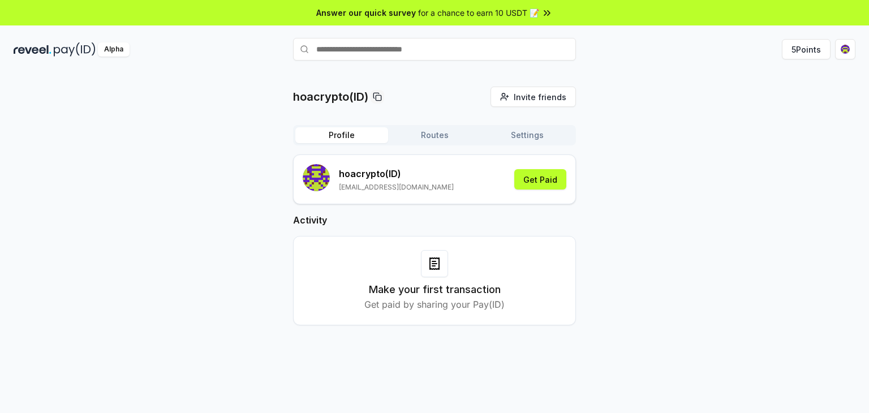
click at [61, 44] on img at bounding box center [75, 49] width 42 height 14
click at [380, 98] on icon at bounding box center [377, 96] width 9 height 9
click at [432, 136] on button "Routes" at bounding box center [434, 135] width 93 height 16
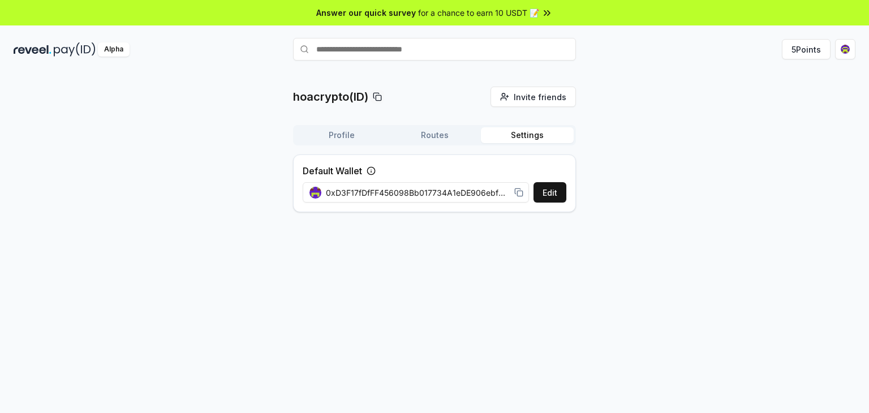
click at [516, 139] on button "Settings" at bounding box center [527, 135] width 93 height 16
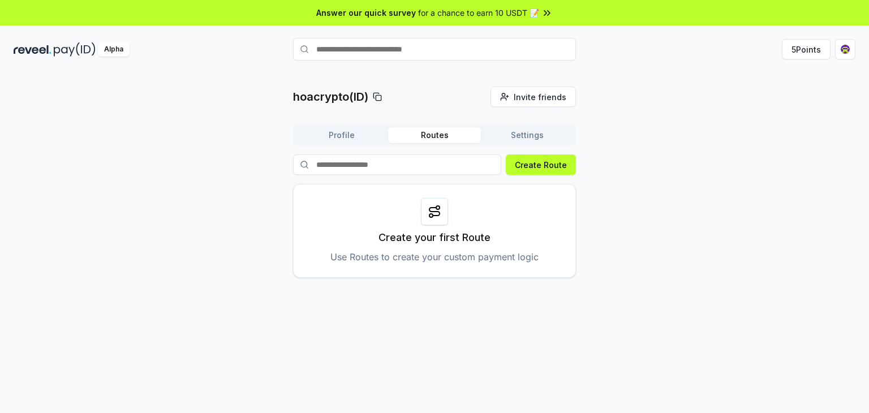
click at [428, 134] on button "Routes" at bounding box center [434, 135] width 93 height 16
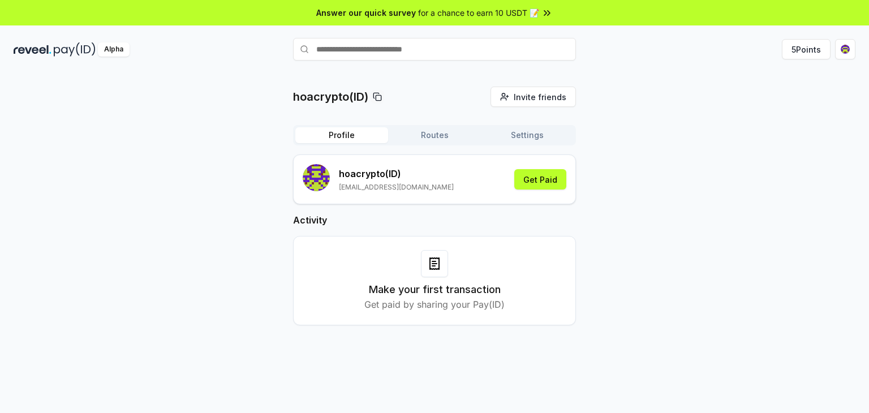
click at [362, 131] on button "Profile" at bounding box center [341, 135] width 93 height 16
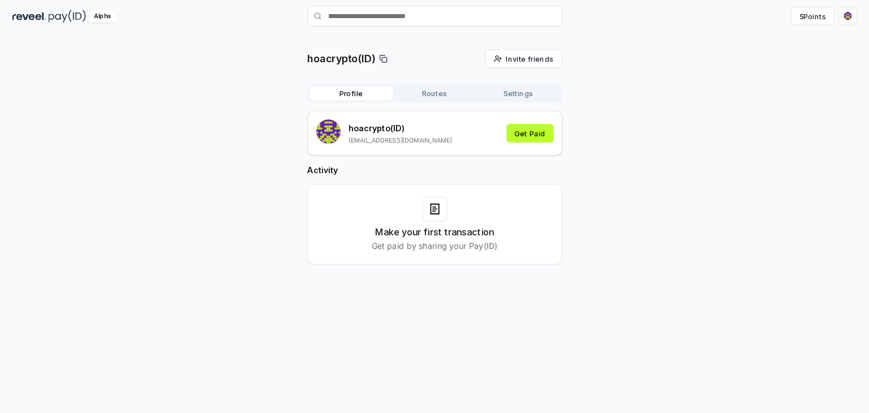
scroll to position [32, 0]
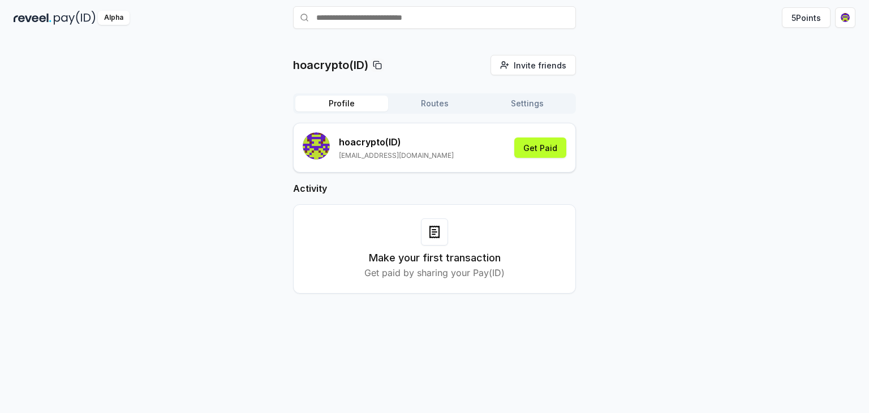
click at [377, 12] on input "text" at bounding box center [434, 17] width 283 height 23
click at [406, 58] on div "hoacrypto(ID) Invite friends Invite" at bounding box center [434, 65] width 283 height 20
drag, startPoint x: 679, startPoint y: 56, endPoint x: 653, endPoint y: 1, distance: 61.0
click at [674, 48] on div "hoacrypto(ID) Invite friends Invite Profile Routes Settings hoacrypto (ID) [EMA…" at bounding box center [434, 222] width 869 height 381
click at [468, 55] on div "hoacrypto(ID) Invite friends Invite" at bounding box center [434, 65] width 283 height 20
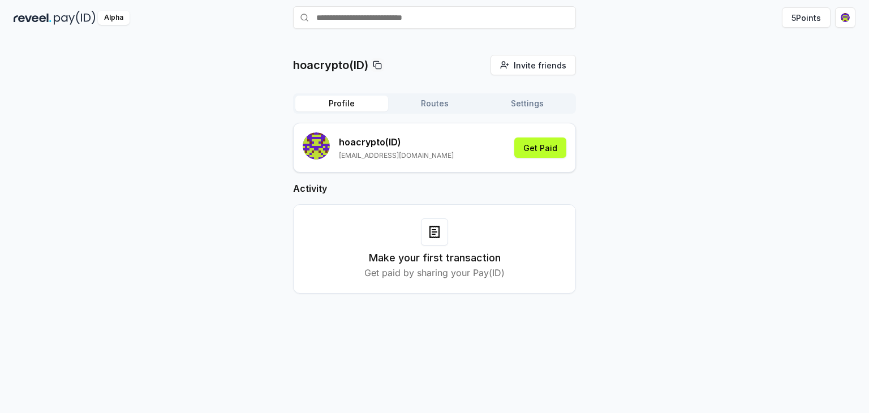
click at [389, 14] on input "text" at bounding box center [434, 17] width 283 height 23
click at [421, 18] on input "**********" at bounding box center [434, 17] width 283 height 23
type input "**********"
click at [663, 31] on div "**********" at bounding box center [434, 17] width 869 height 29
click at [457, 19] on input "**********" at bounding box center [434, 17] width 283 height 23
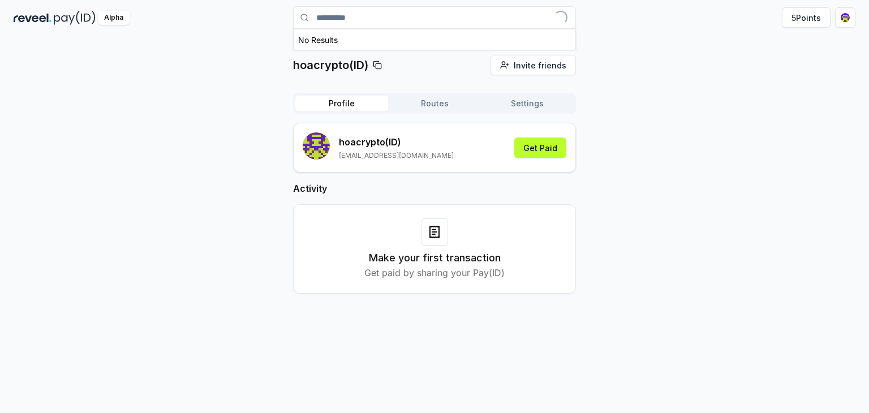
click at [658, 53] on div "hoacrypto(ID) Invite friends Invite Profile Routes Settings hoacrypto (ID) [EMA…" at bounding box center [434, 222] width 869 height 381
click at [842, 19] on html "**********" at bounding box center [434, 206] width 869 height 413
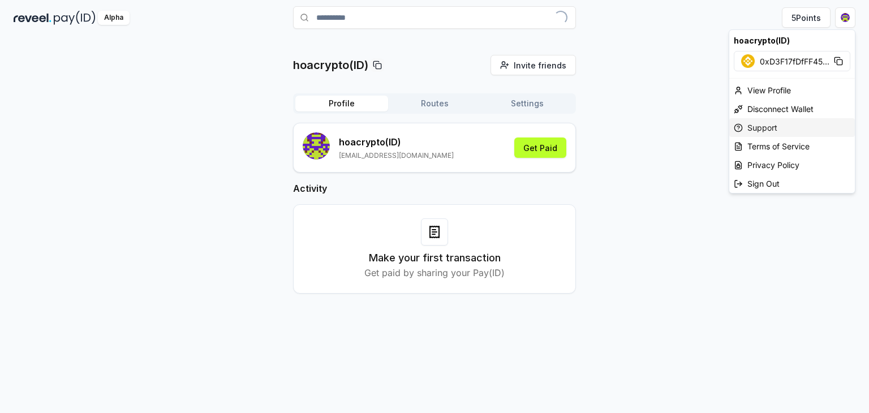
click at [792, 130] on div "Support" at bounding box center [793, 127] width 126 height 19
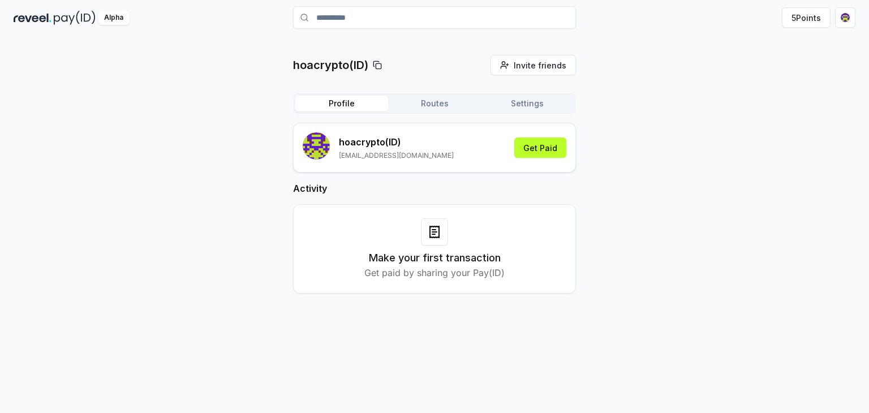
click at [377, 16] on input "**********" at bounding box center [434, 17] width 283 height 23
click at [561, 38] on span "Pay" at bounding box center [561, 39] width 22 height 17
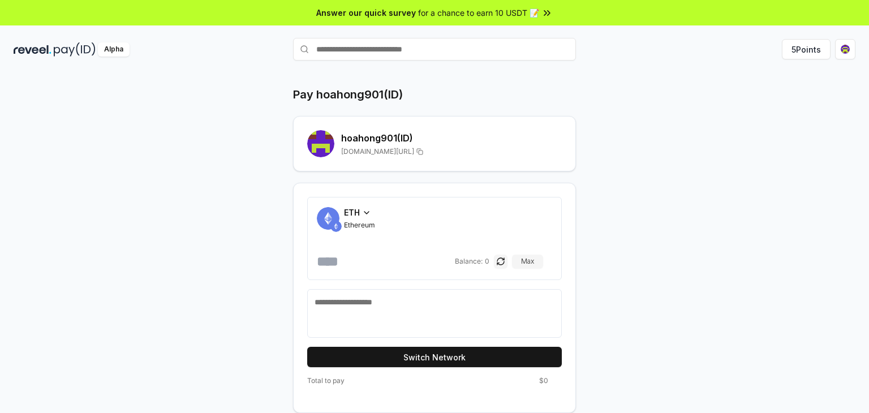
click at [365, 218] on div "ETH Ethereum" at bounding box center [359, 218] width 31 height 23
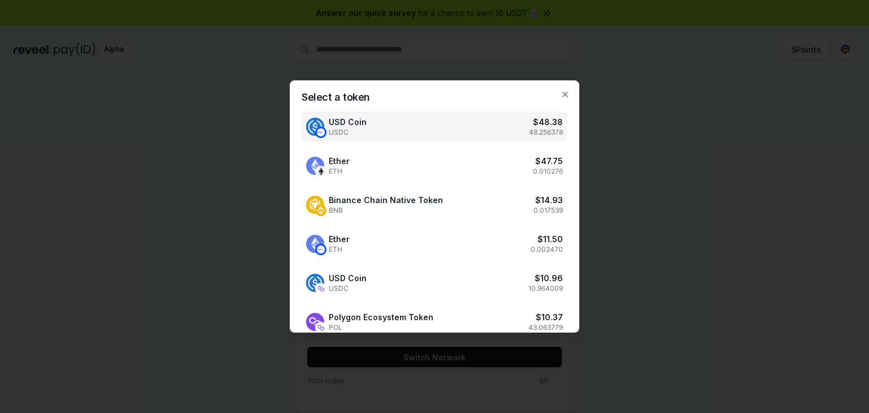
click at [445, 127] on div "USD Coin USDC $ 48.38 48.256378" at bounding box center [435, 127] width 266 height 30
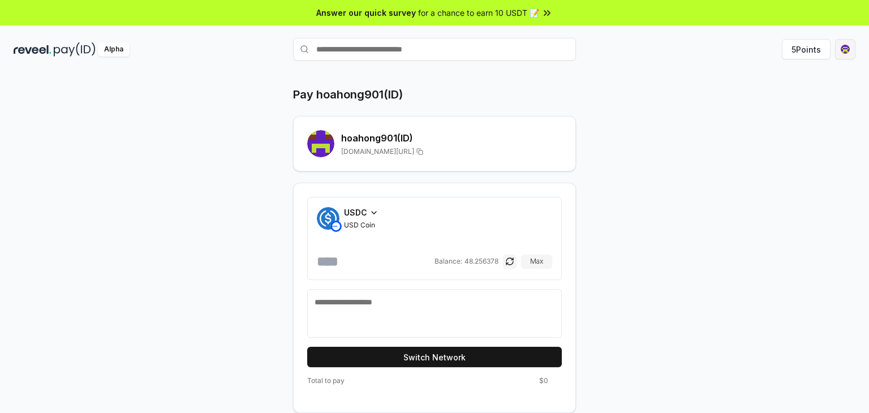
click at [847, 52] on html "Answer our quick survey for a chance to earn 10 USDT 📝 Alpha 5 Points Pay hoaho…" at bounding box center [434, 206] width 869 height 413
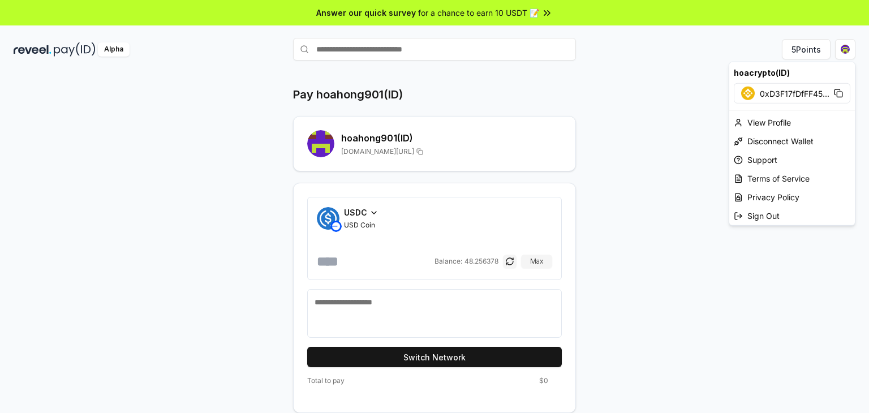
click at [666, 84] on html "Answer our quick survey for a chance to earn 10 USDT 📝 Alpha 5 Points Pay hoaho…" at bounding box center [434, 206] width 869 height 413
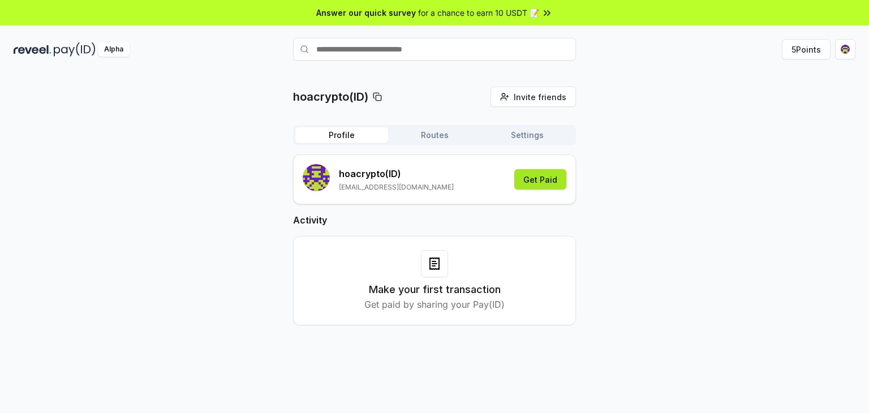
click at [544, 184] on button "Get Paid" at bounding box center [540, 179] width 52 height 20
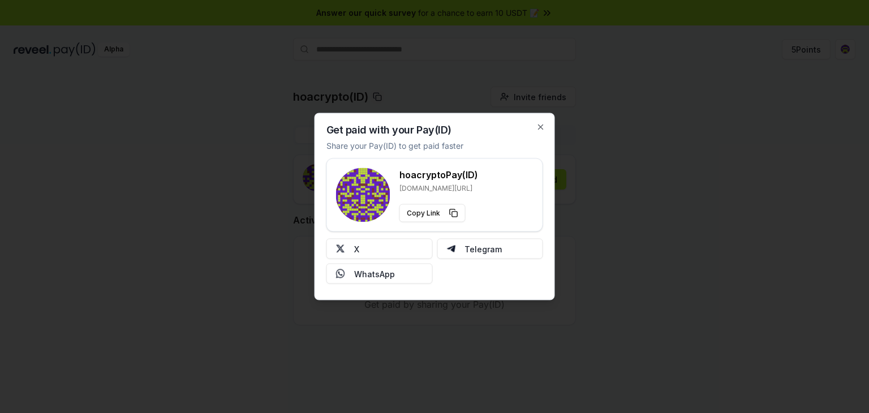
click at [638, 104] on div at bounding box center [434, 206] width 869 height 413
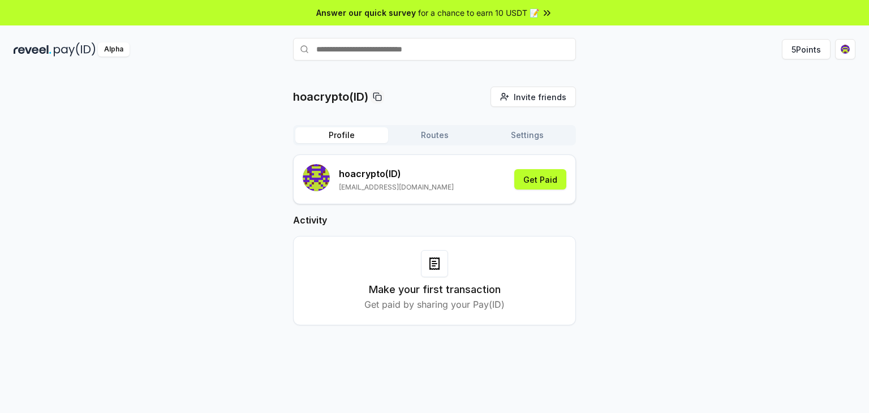
click at [450, 136] on button "Routes" at bounding box center [434, 135] width 93 height 16
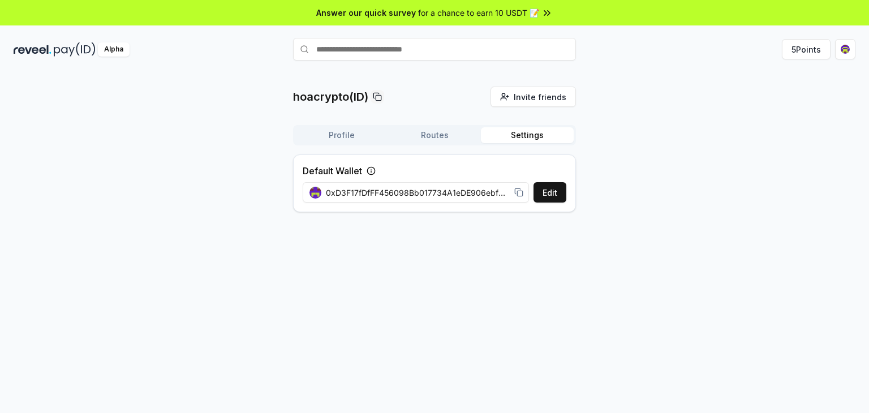
click at [505, 134] on button "Settings" at bounding box center [527, 135] width 93 height 16
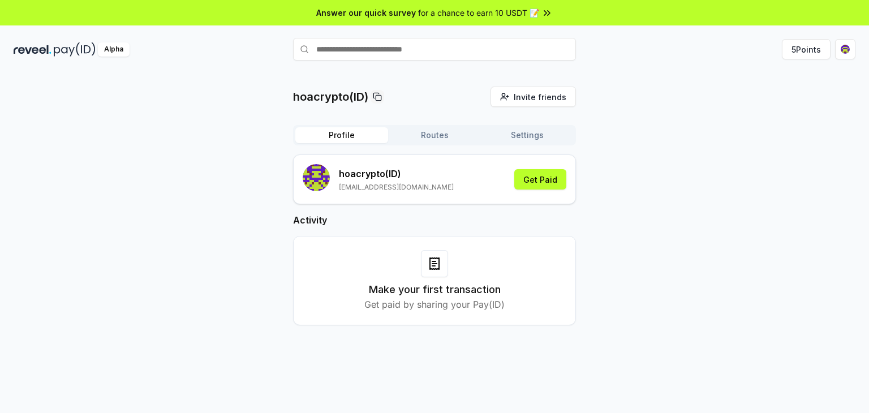
click at [353, 136] on button "Profile" at bounding box center [341, 135] width 93 height 16
click at [447, 141] on button "Routes" at bounding box center [434, 135] width 93 height 16
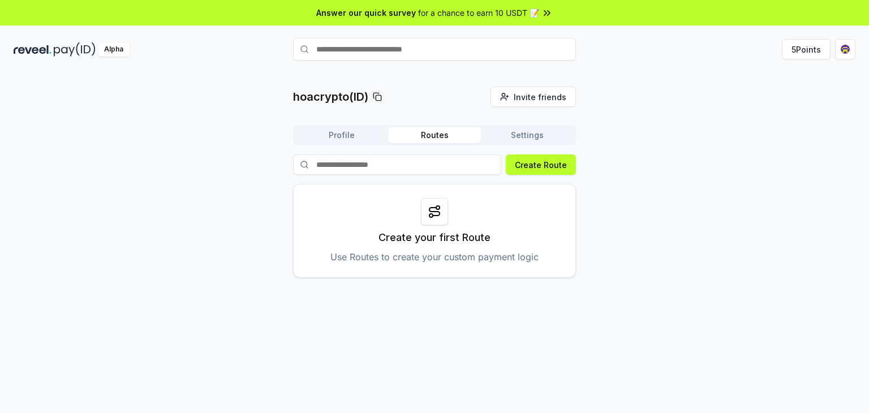
click at [514, 136] on button "Settings" at bounding box center [527, 135] width 93 height 16
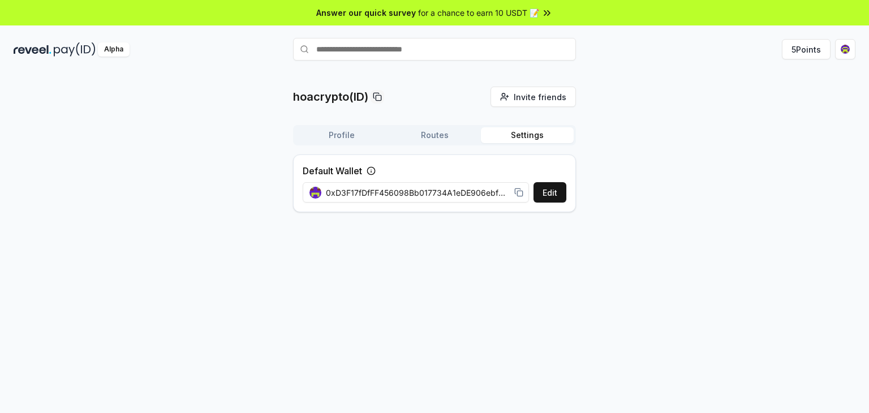
click at [359, 134] on button "Profile" at bounding box center [341, 135] width 93 height 16
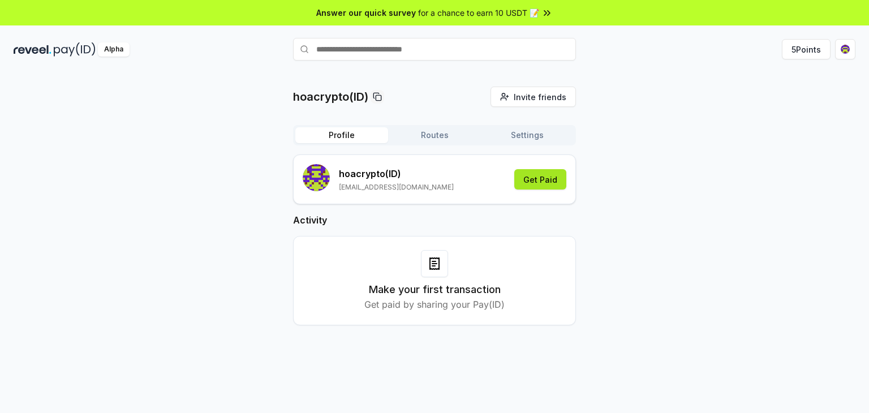
click at [552, 179] on button "Get Paid" at bounding box center [540, 179] width 52 height 20
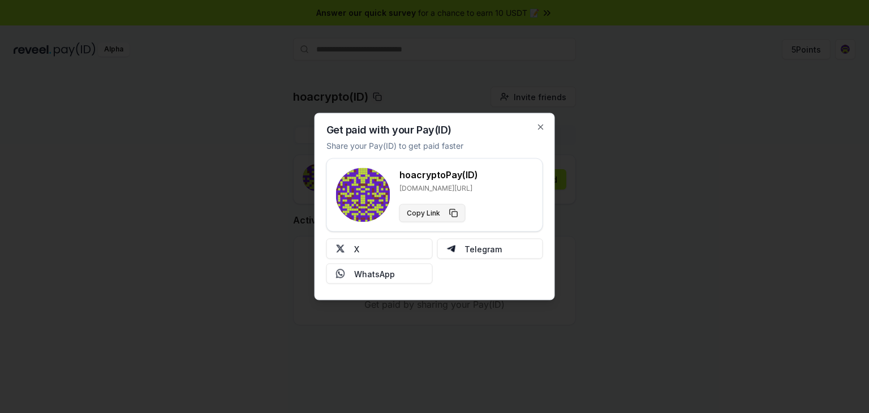
click at [451, 214] on button "Copy Link" at bounding box center [433, 213] width 66 height 18
click at [388, 250] on button "X" at bounding box center [380, 249] width 106 height 20
click at [545, 123] on icon "button" at bounding box center [541, 127] width 9 height 9
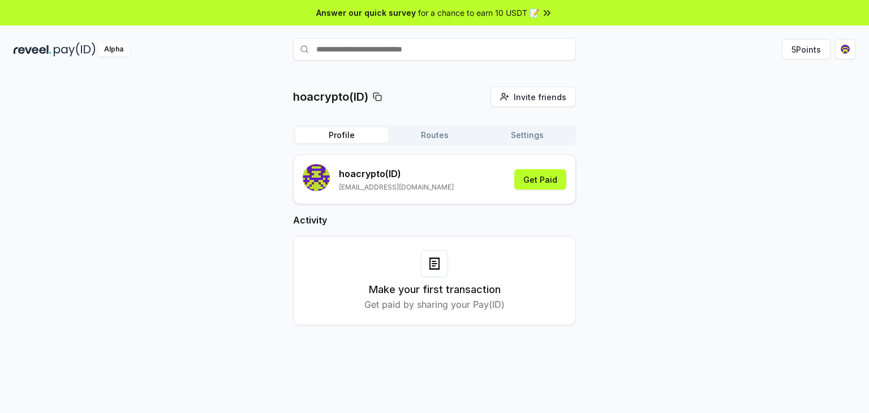
click at [401, 53] on input "text" at bounding box center [434, 49] width 283 height 23
click at [431, 52] on input "text" at bounding box center [434, 49] width 283 height 23
click at [647, 76] on div "hoacrypto(ID) Invite friends Invite Profile Routes Settings hoacrypto (ID) [EMA…" at bounding box center [434, 254] width 869 height 381
click at [802, 48] on button "5 Points" at bounding box center [806, 49] width 49 height 20
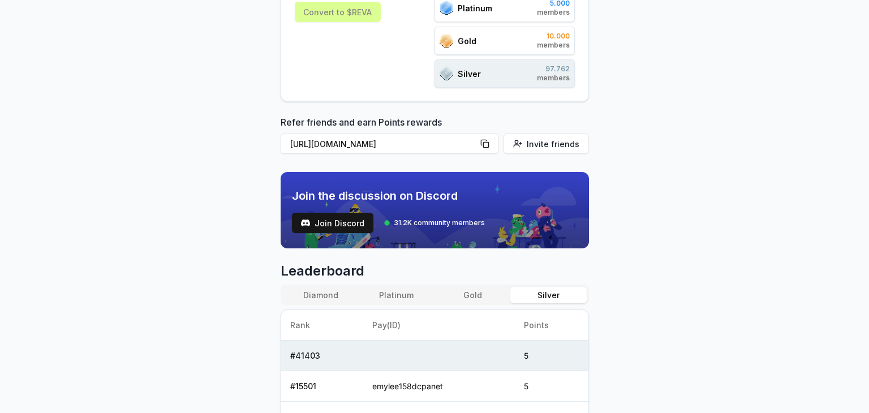
scroll to position [284, 0]
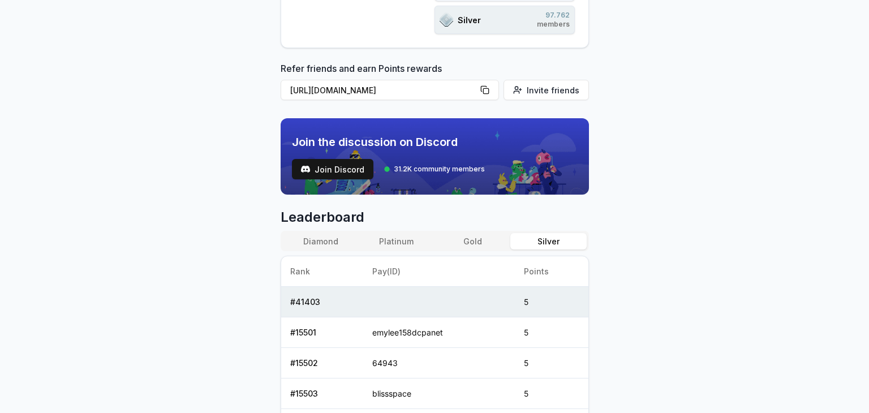
click at [314, 245] on button "Diamond" at bounding box center [321, 241] width 76 height 16
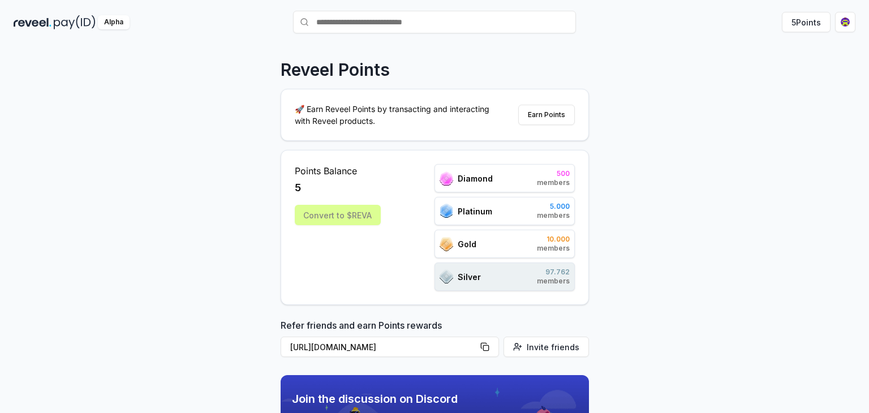
scroll to position [0, 0]
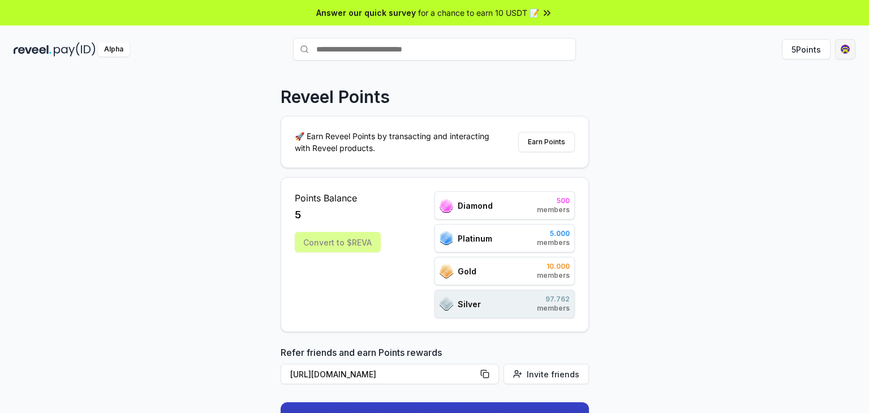
click at [841, 44] on html "Answer our quick survey for a chance to earn 10 USDT 📝 Alpha 5 Points Reveel Po…" at bounding box center [434, 206] width 869 height 413
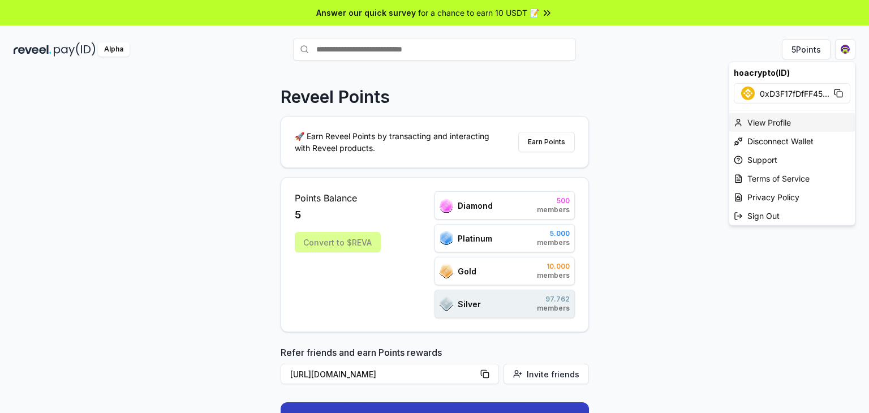
click at [780, 120] on div "View Profile" at bounding box center [793, 122] width 126 height 19
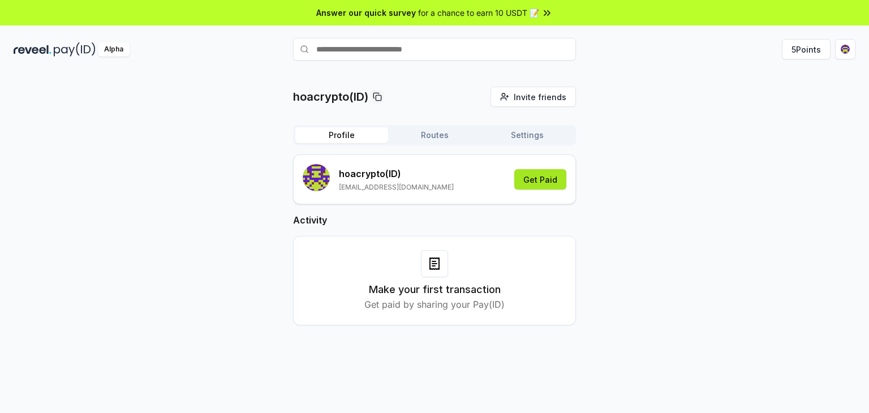
click at [552, 179] on button "Get Paid" at bounding box center [540, 179] width 52 height 20
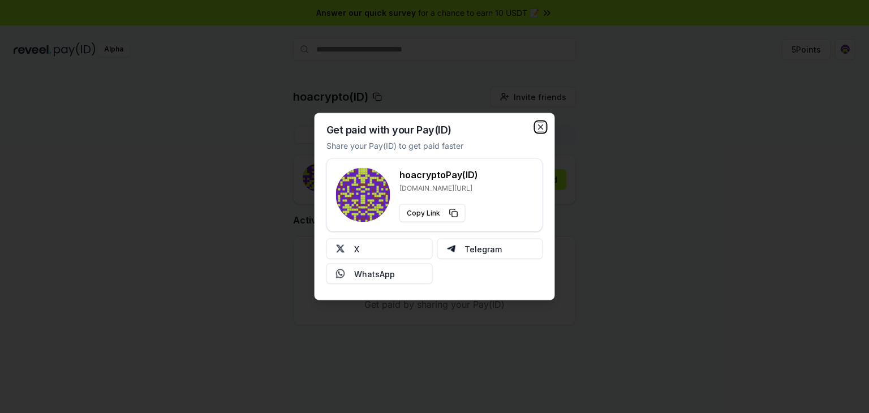
click at [545, 123] on icon "button" at bounding box center [541, 127] width 9 height 9
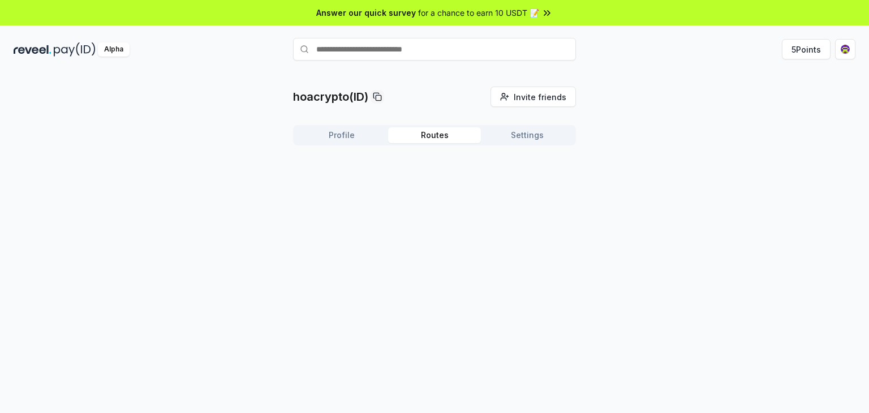
click at [451, 130] on button "Routes" at bounding box center [434, 135] width 93 height 16
click at [529, 136] on button "Settings" at bounding box center [527, 135] width 93 height 16
click at [441, 135] on button "Routes" at bounding box center [434, 135] width 93 height 16
click at [346, 132] on button "Profile" at bounding box center [341, 135] width 93 height 16
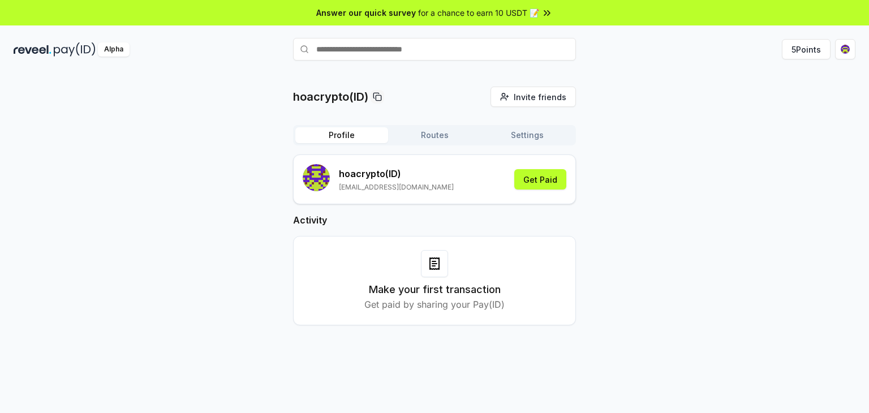
click at [191, 80] on div "hoacrypto(ID) Invite friends Invite Profile Routes Settings hoacrypto (ID) [EMA…" at bounding box center [434, 254] width 869 height 381
click at [224, 93] on div "hoacrypto(ID) Invite friends Invite Profile Routes Settings hoacrypto (ID) [EMA…" at bounding box center [435, 215] width 842 height 257
click at [395, 15] on span "Answer our quick survey" at bounding box center [366, 13] width 100 height 12
click at [32, 52] on img at bounding box center [33, 49] width 38 height 14
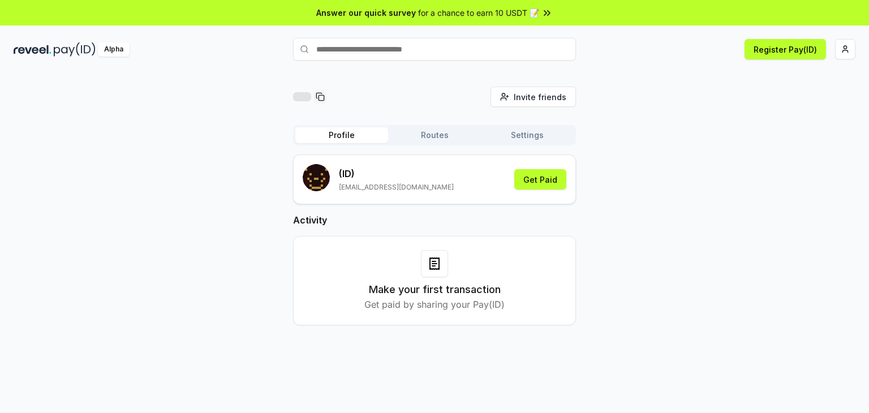
click at [321, 185] on rect "submit" at bounding box center [322, 186] width 2 height 2
